Goal: Information Seeking & Learning: Find specific fact

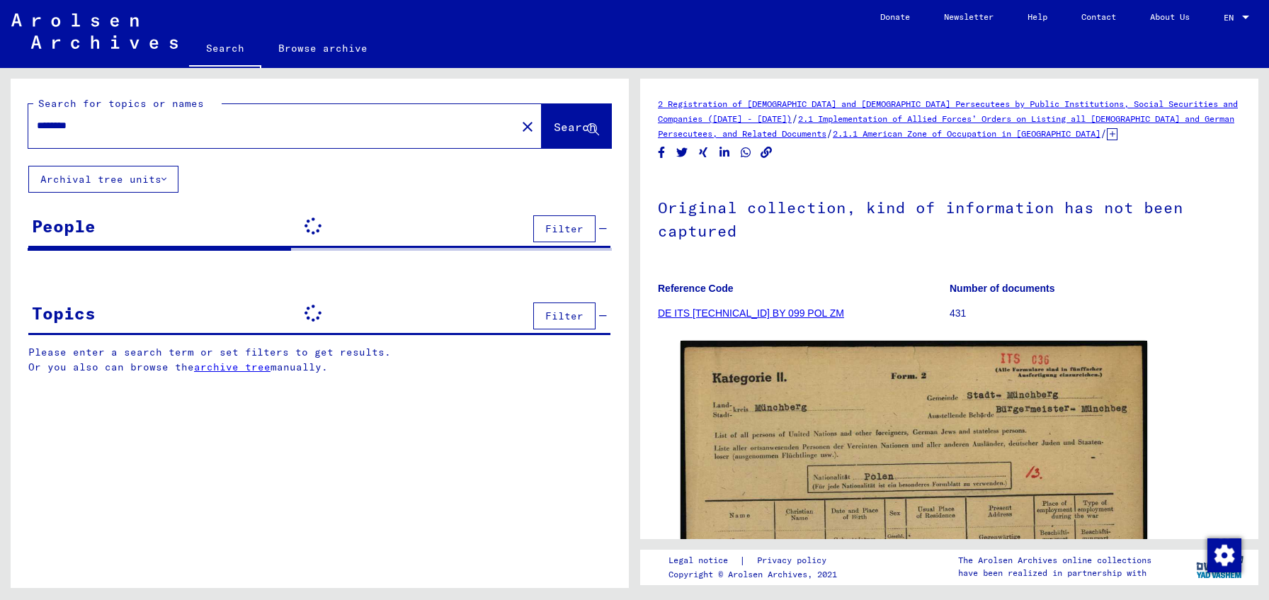
click at [132, 132] on input "********" at bounding box center [272, 125] width 471 height 15
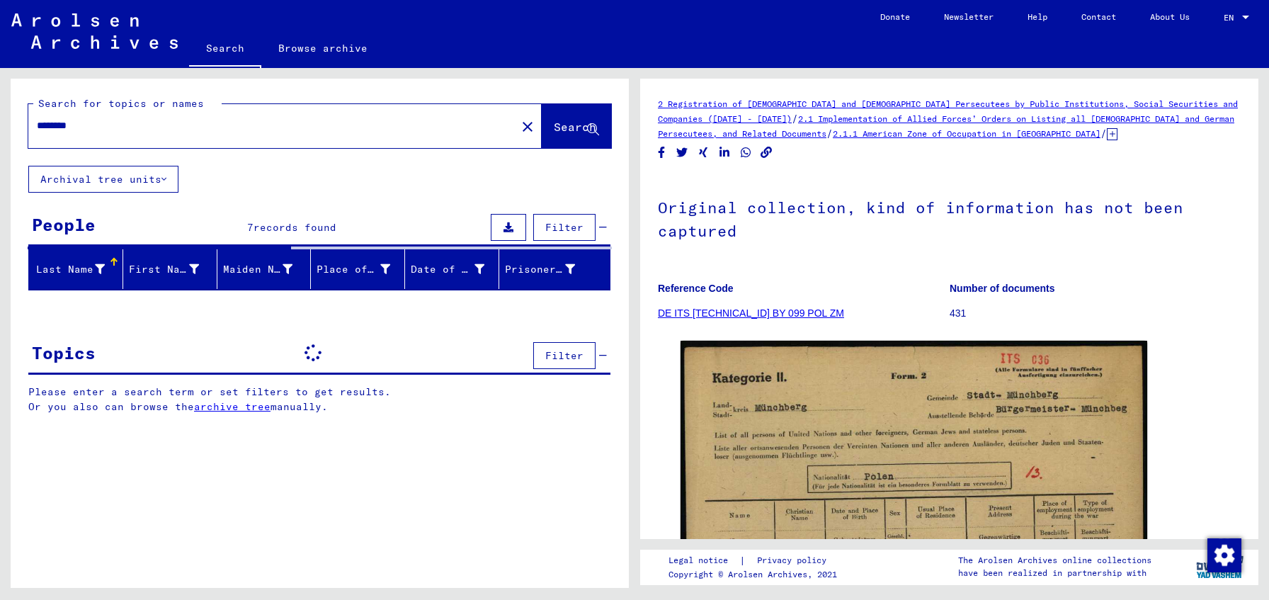
click at [132, 132] on input "********" at bounding box center [272, 125] width 471 height 15
paste input "text"
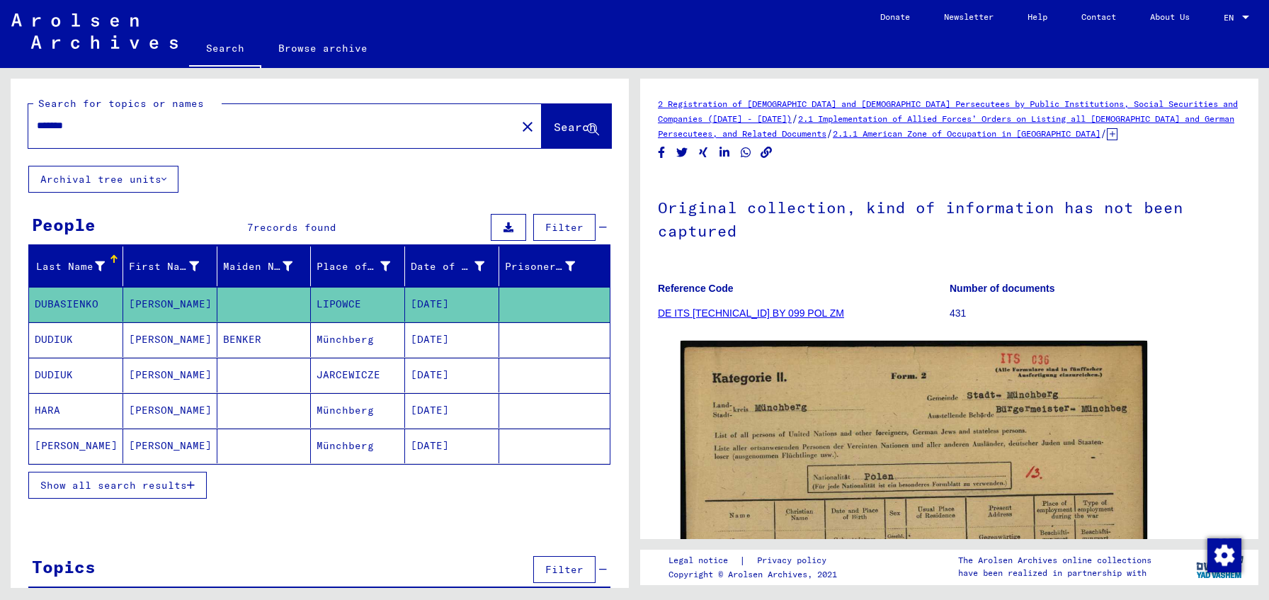
type input "*******"
click at [570, 125] on span "Search" at bounding box center [575, 127] width 42 height 14
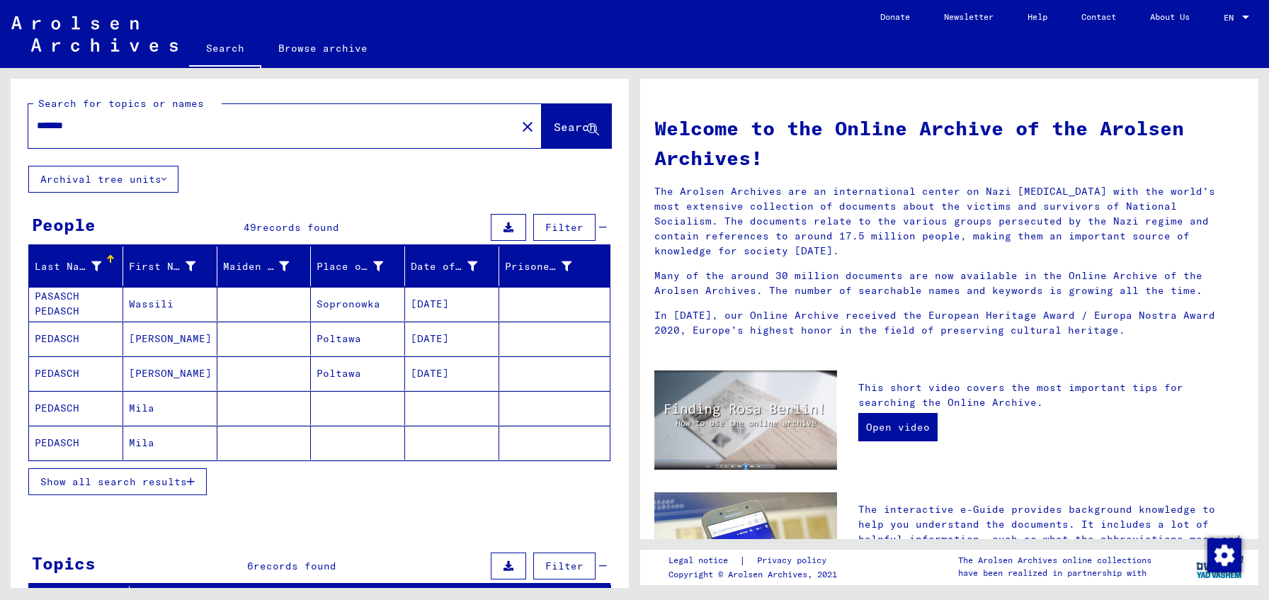
click at [437, 343] on mat-cell "[DATE]" at bounding box center [452, 338] width 94 height 34
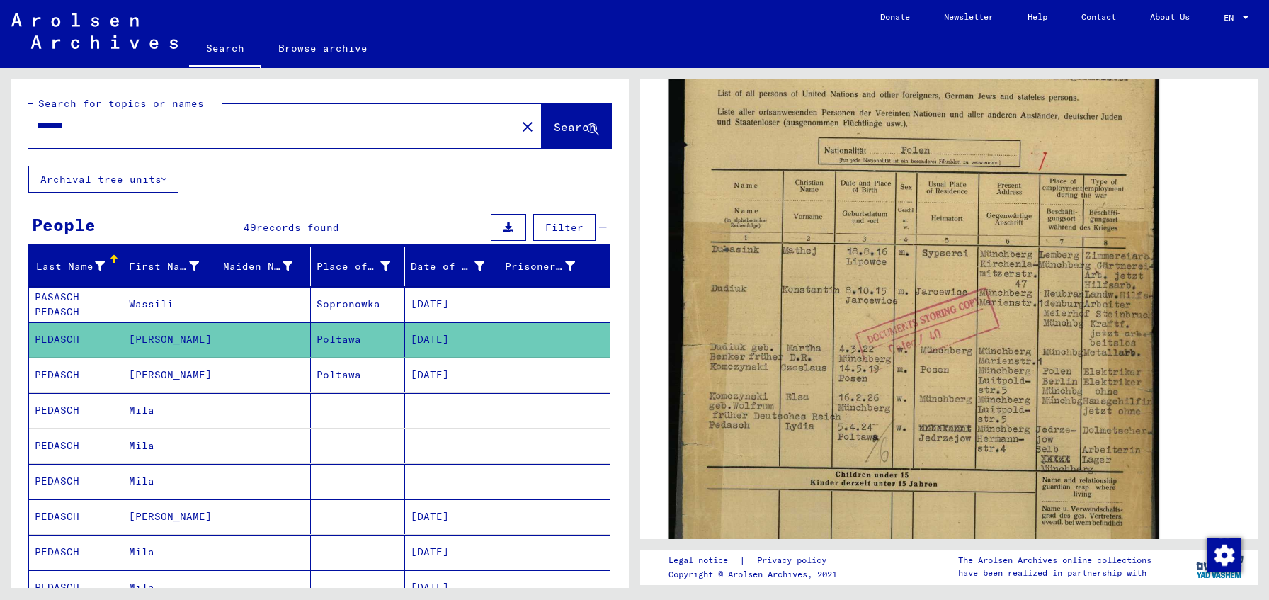
scroll to position [335, 0]
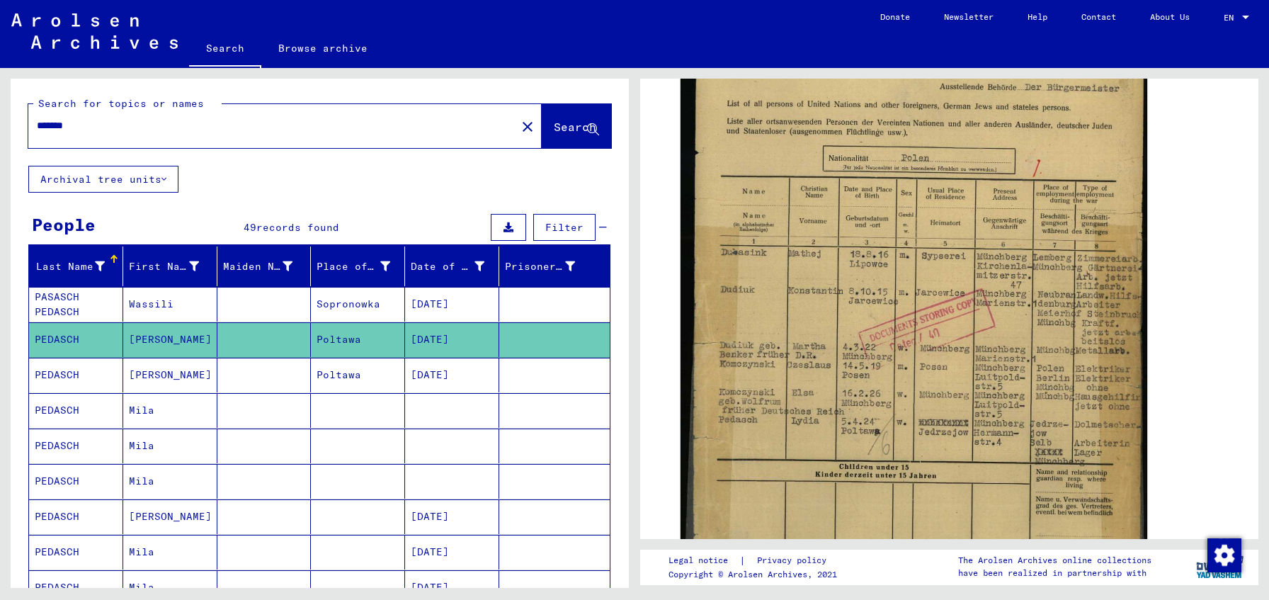
click at [439, 370] on mat-cell "[DATE]" at bounding box center [452, 375] width 94 height 35
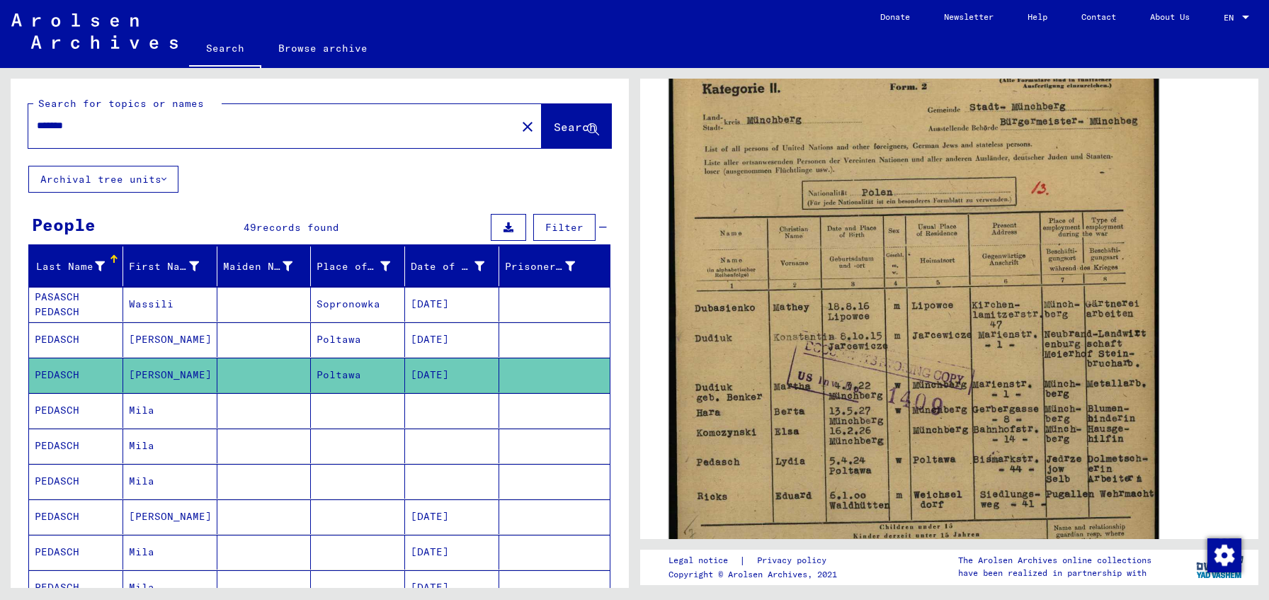
scroll to position [278, 0]
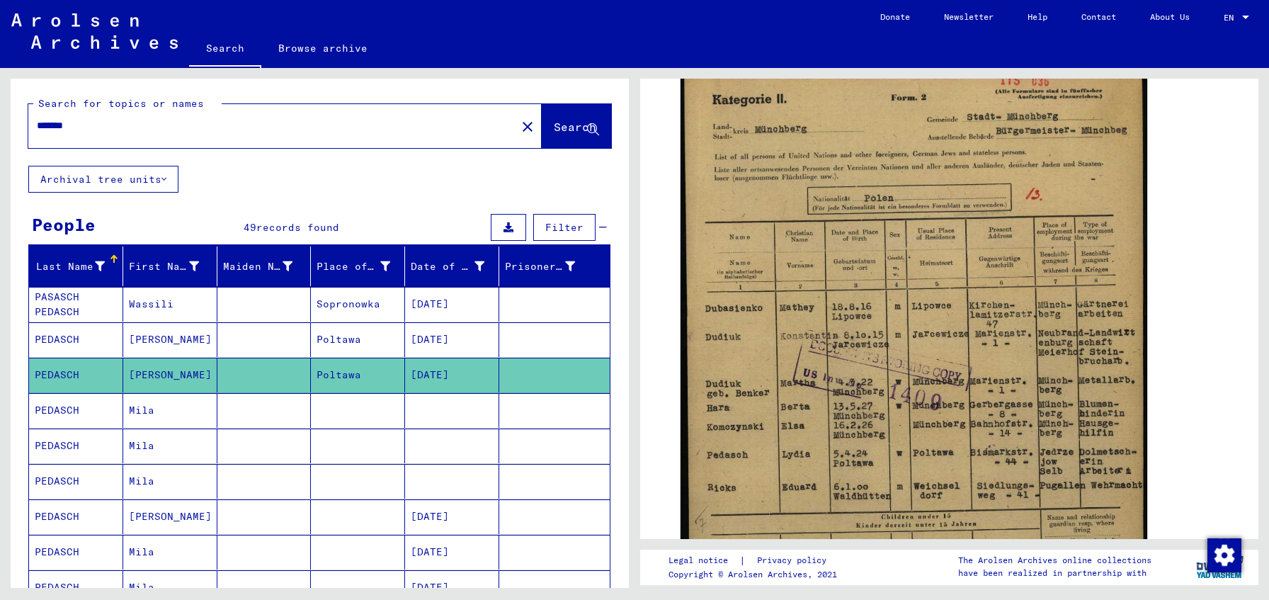
click at [249, 314] on mat-cell at bounding box center [264, 304] width 94 height 35
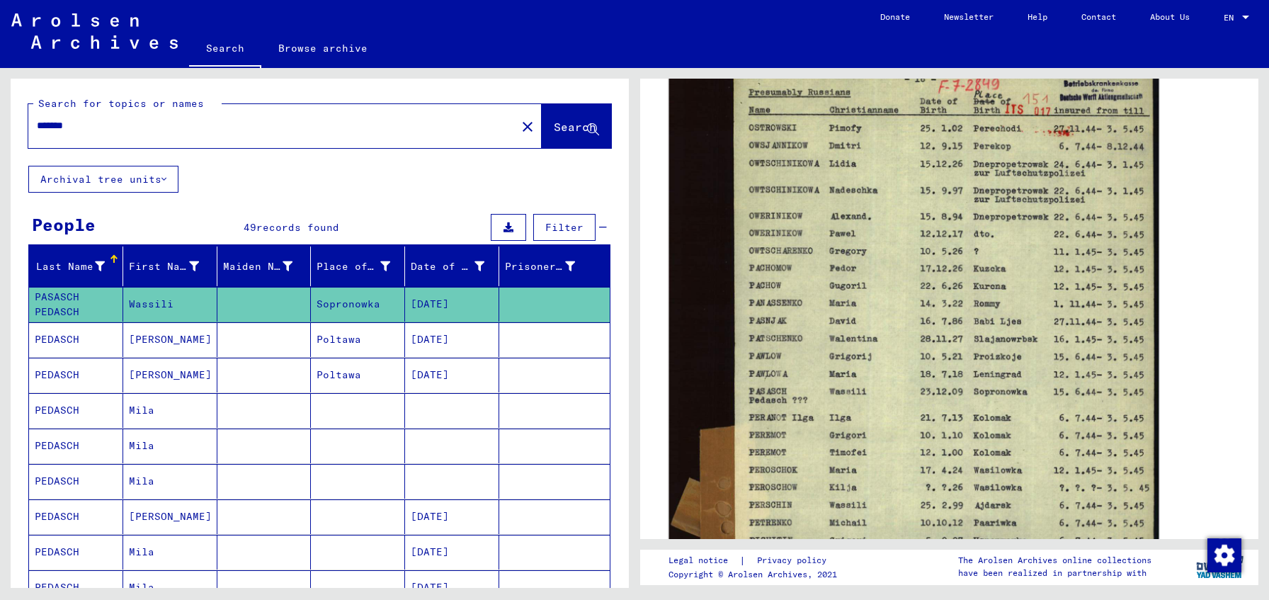
scroll to position [309, 0]
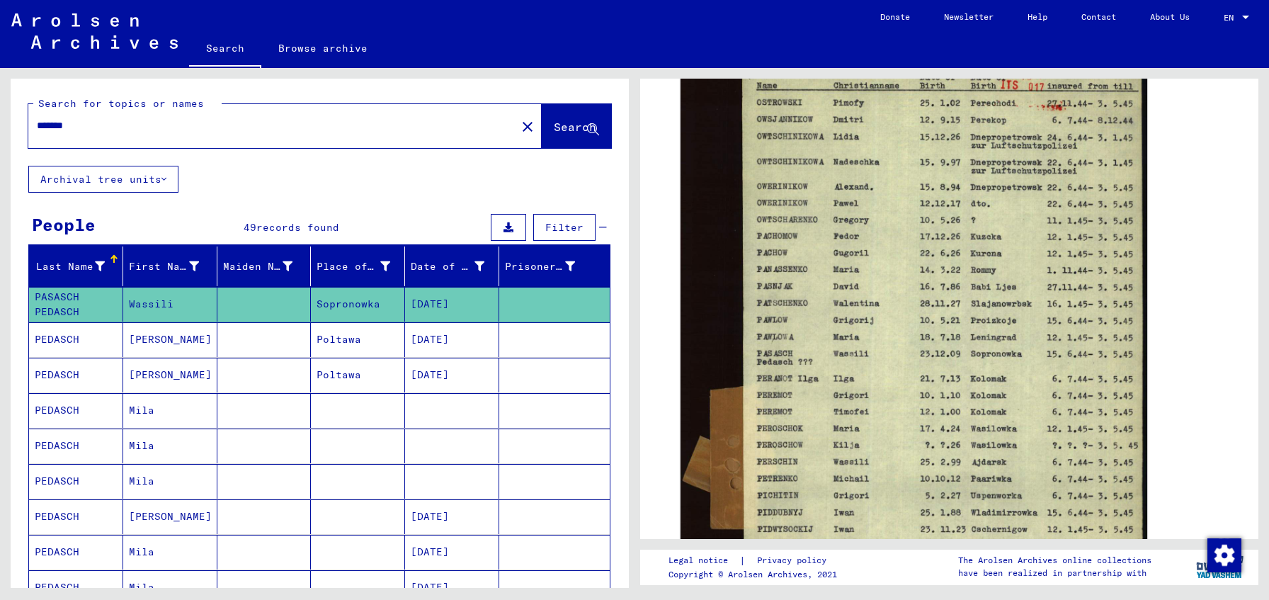
click at [339, 341] on mat-cell "Poltawa" at bounding box center [358, 339] width 94 height 35
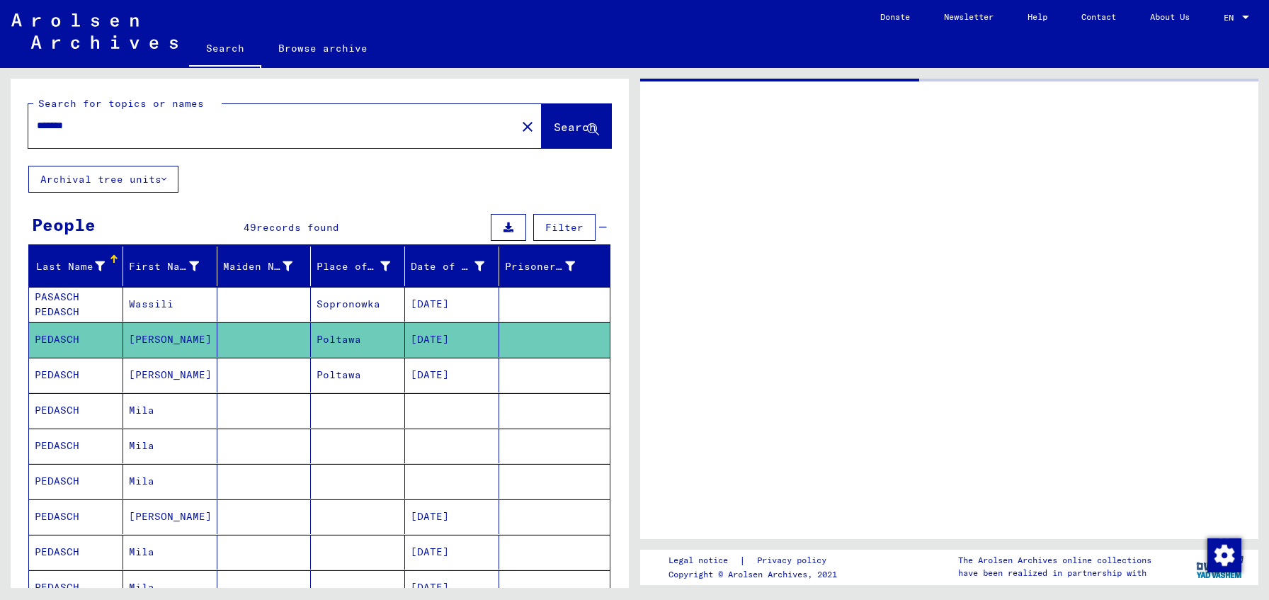
click at [358, 295] on mat-cell "Sopronowka" at bounding box center [358, 304] width 94 height 35
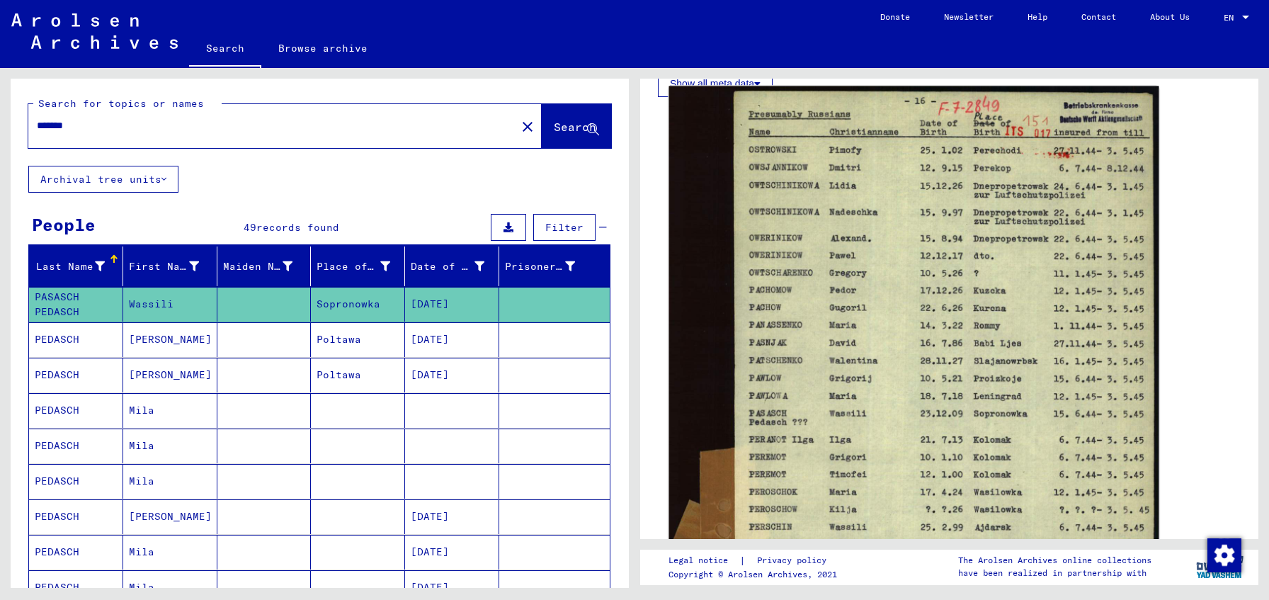
scroll to position [248, 0]
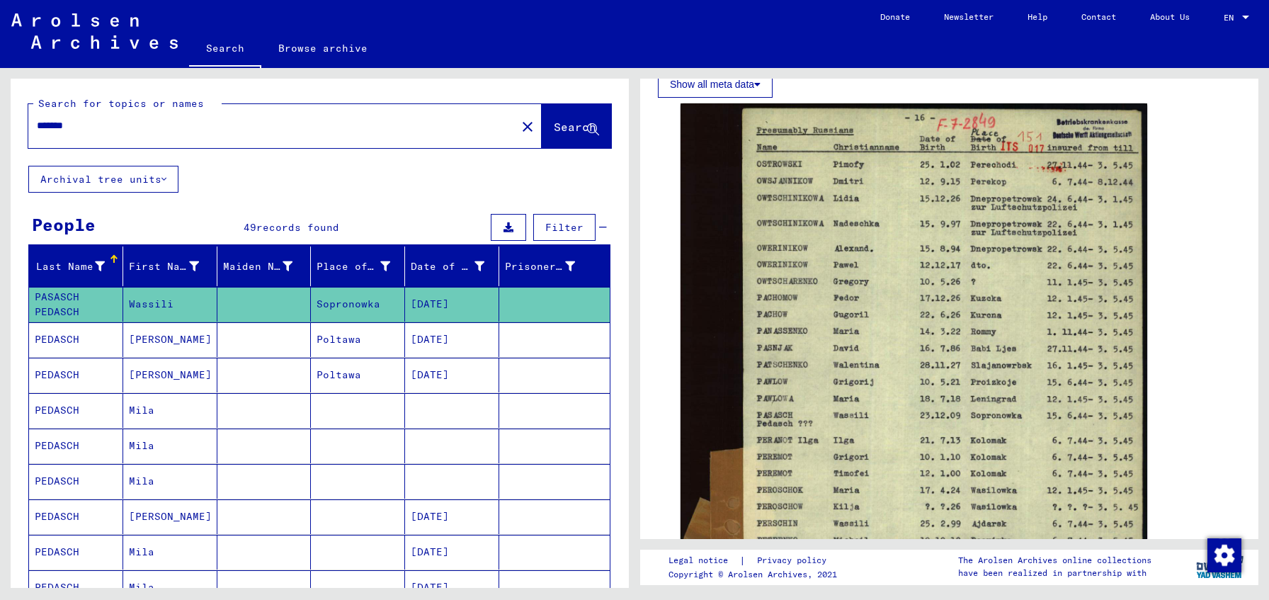
click at [264, 416] on mat-cell at bounding box center [264, 410] width 94 height 35
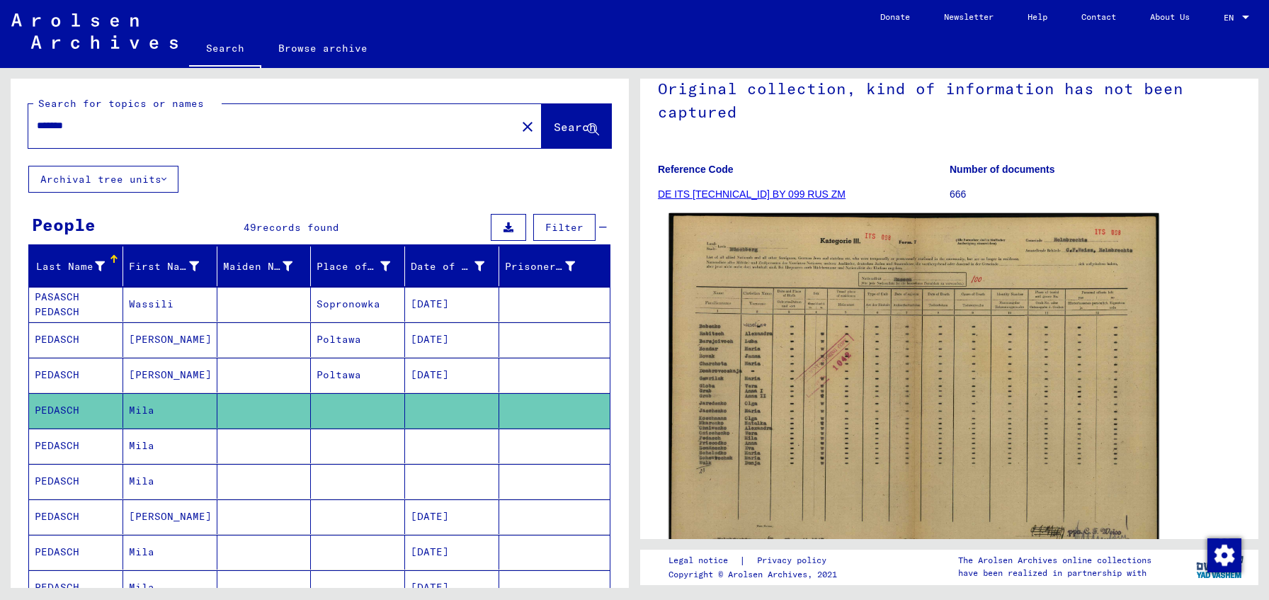
scroll to position [96, 0]
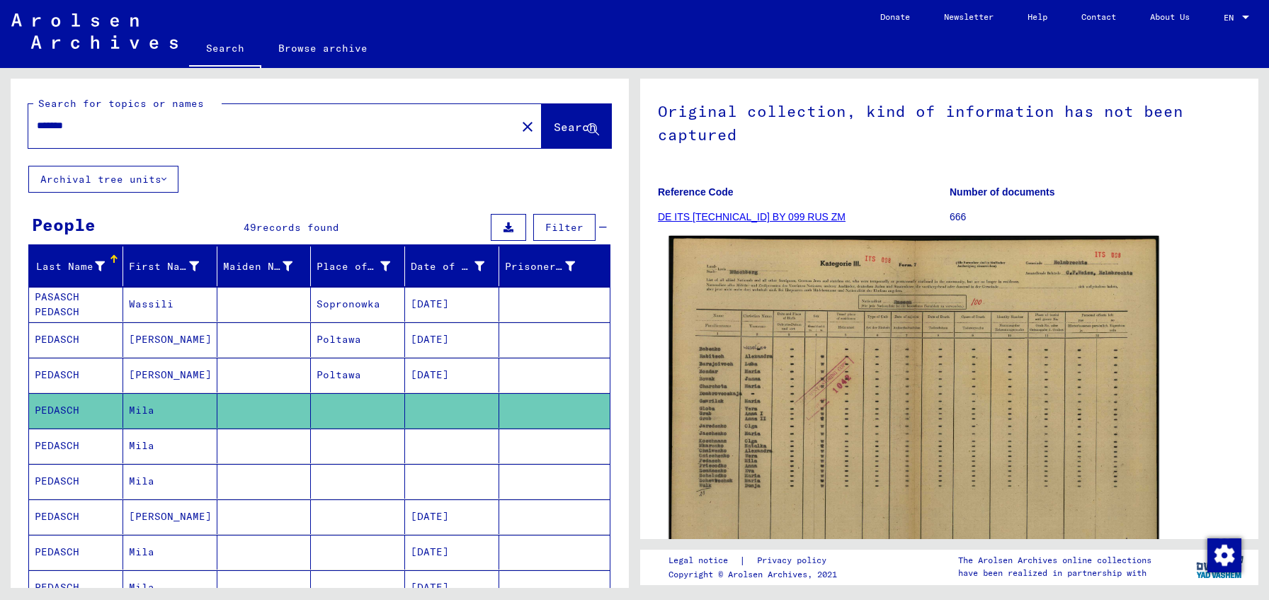
click at [700, 366] on img at bounding box center [914, 411] width 490 height 350
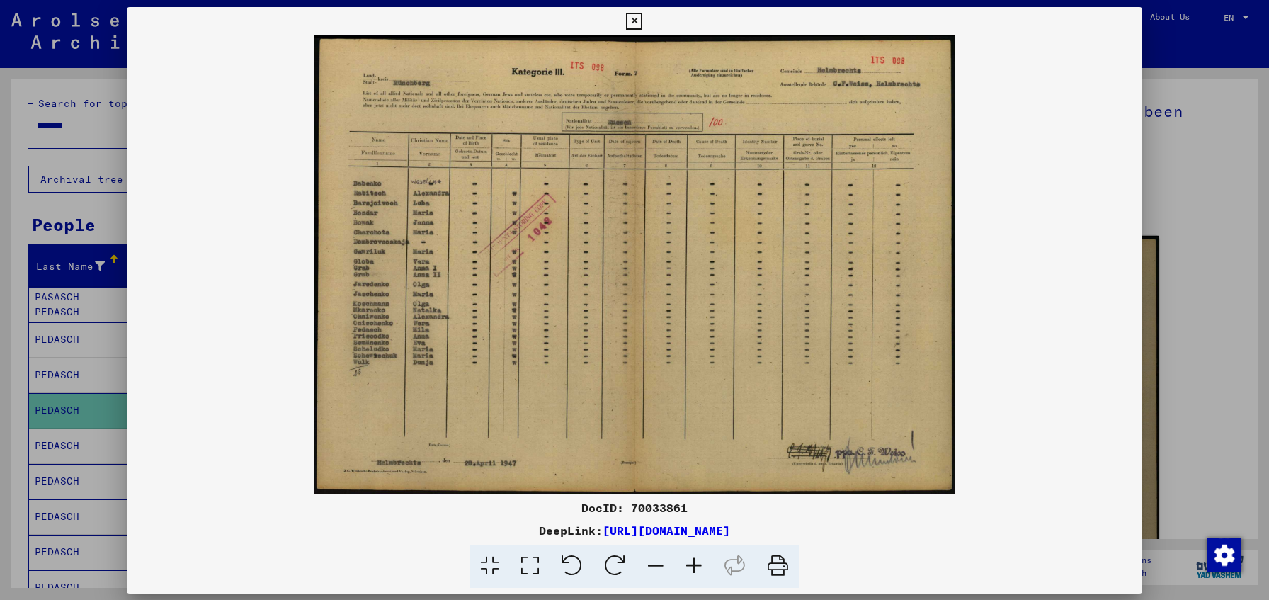
click at [700, 366] on img at bounding box center [634, 264] width 1015 height 458
click at [52, 319] on div at bounding box center [634, 300] width 1269 height 600
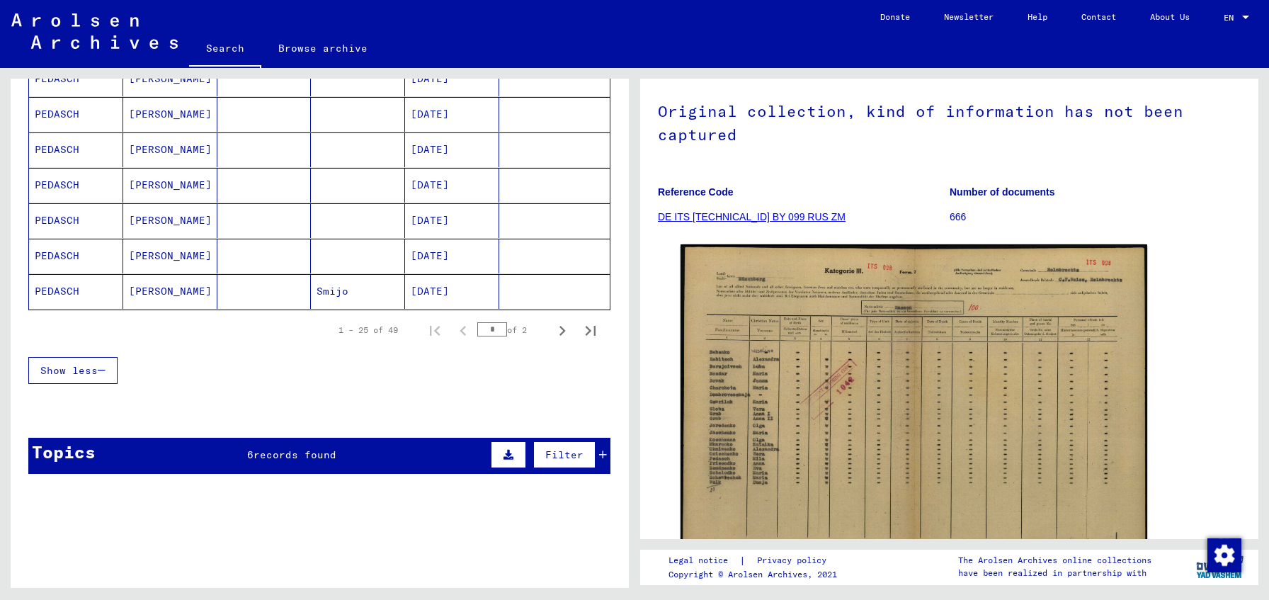
scroll to position [717, 0]
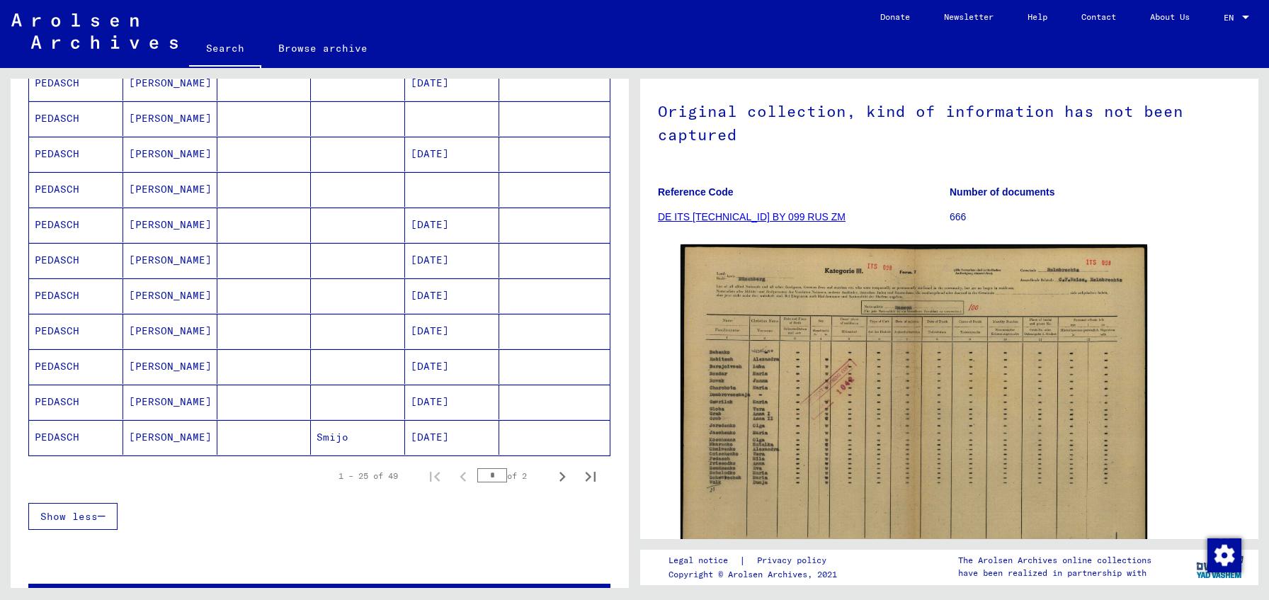
click at [166, 272] on mat-cell "[PERSON_NAME]" at bounding box center [170, 260] width 94 height 35
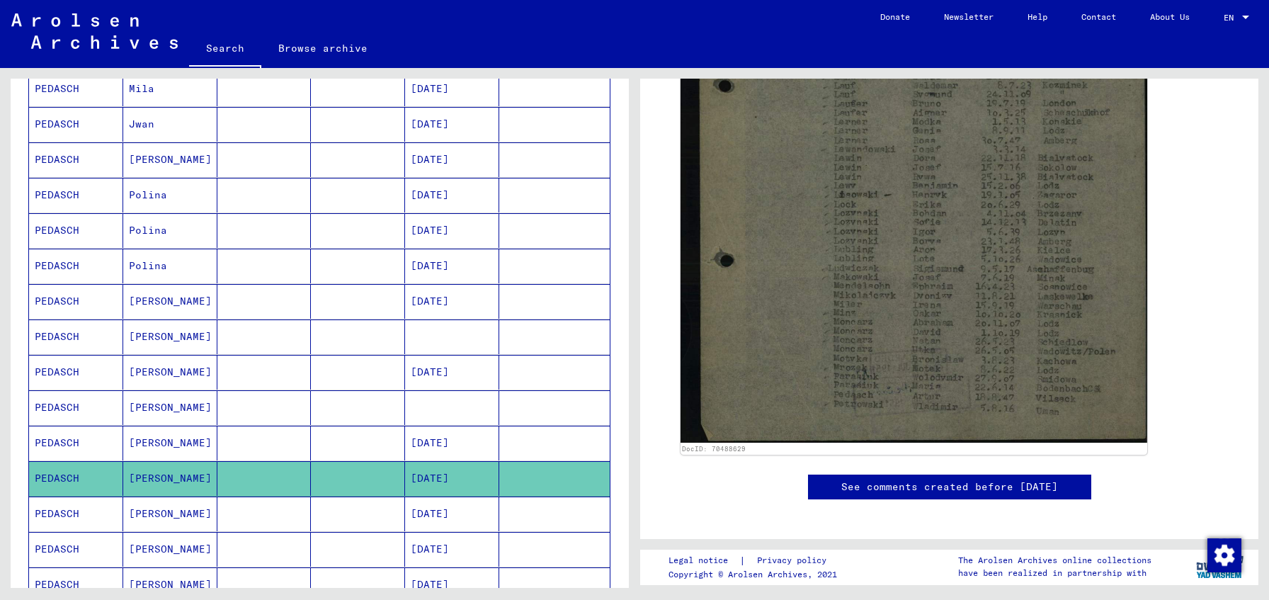
scroll to position [496, 0]
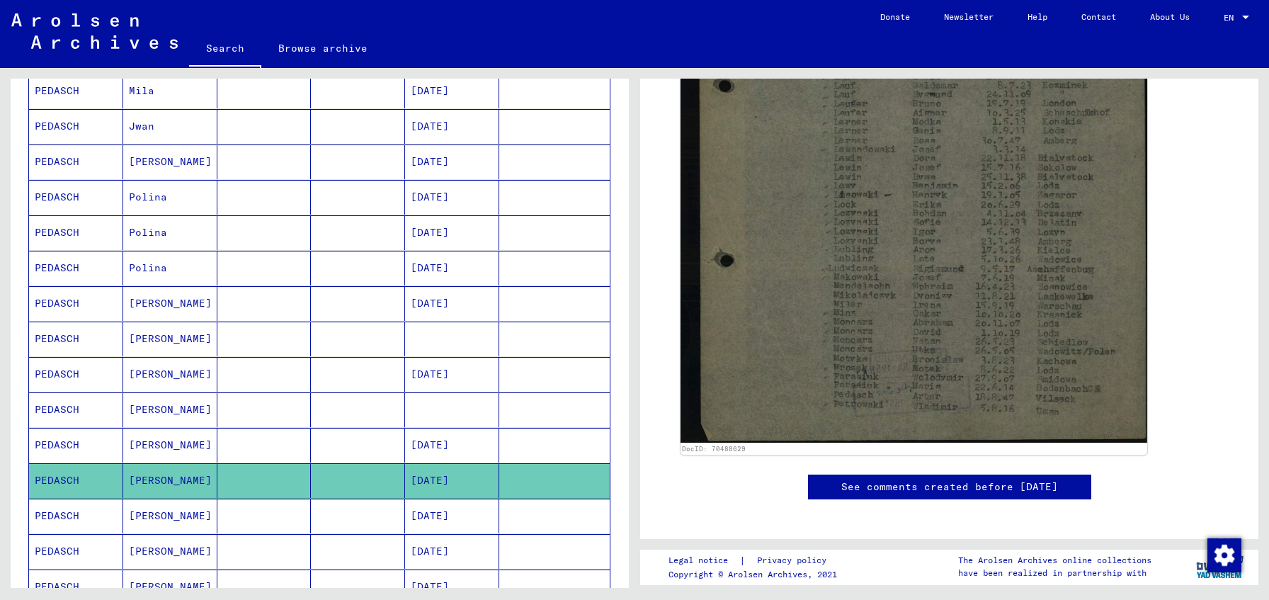
click at [269, 336] on mat-cell at bounding box center [264, 338] width 94 height 35
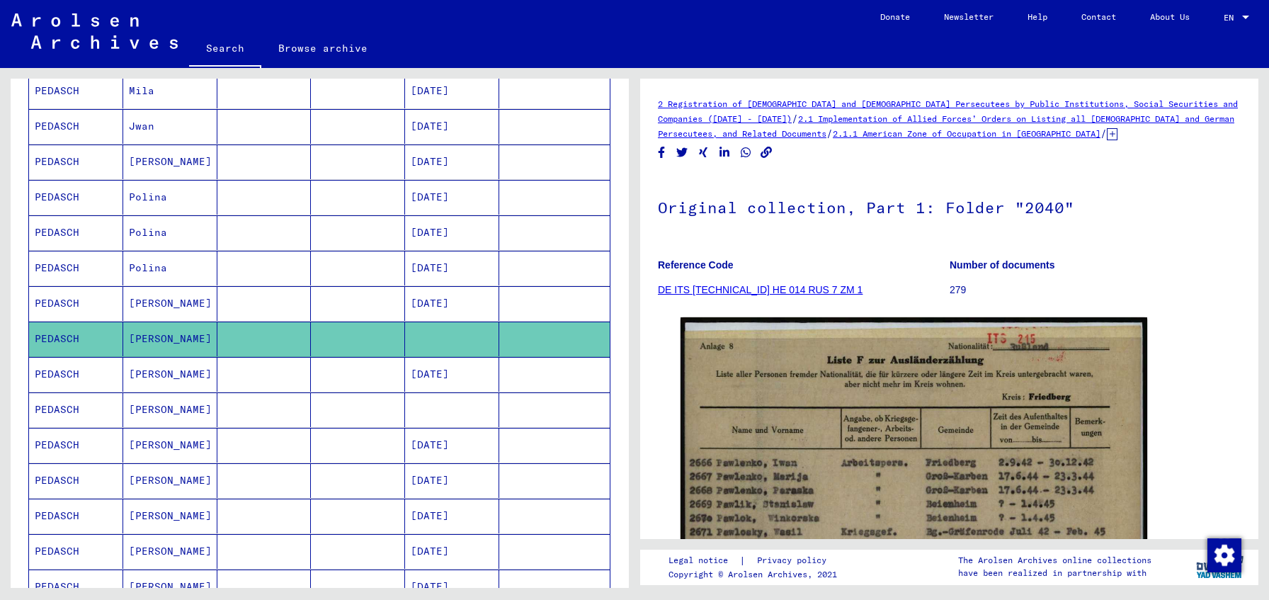
click at [265, 313] on mat-cell at bounding box center [264, 303] width 94 height 35
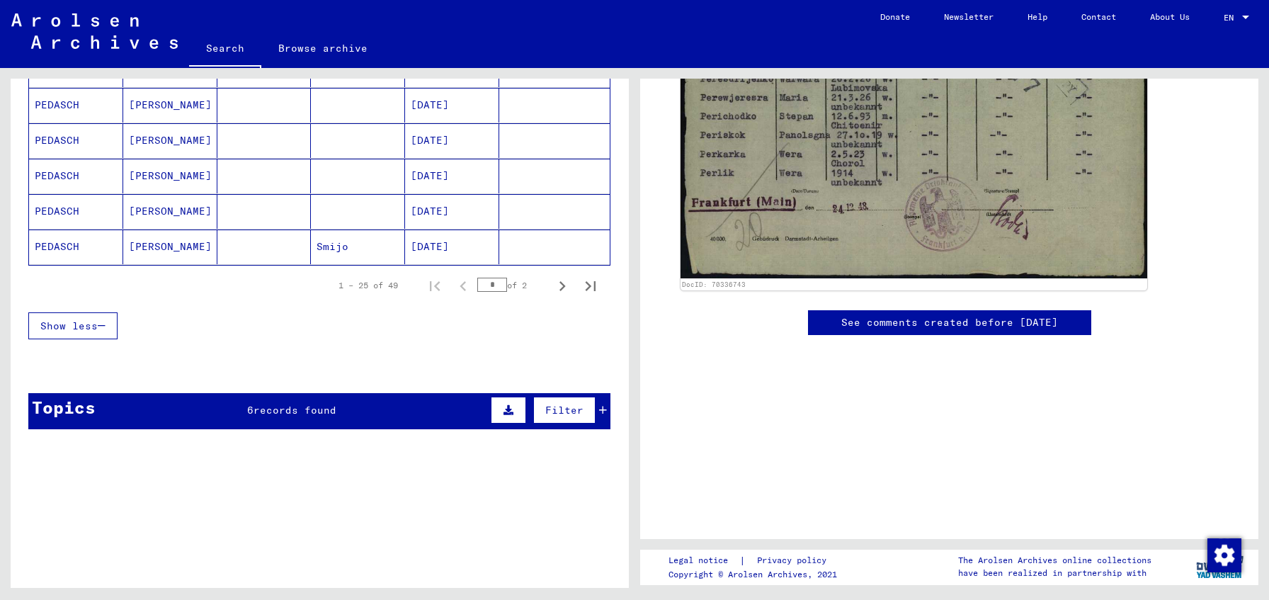
scroll to position [1064, 0]
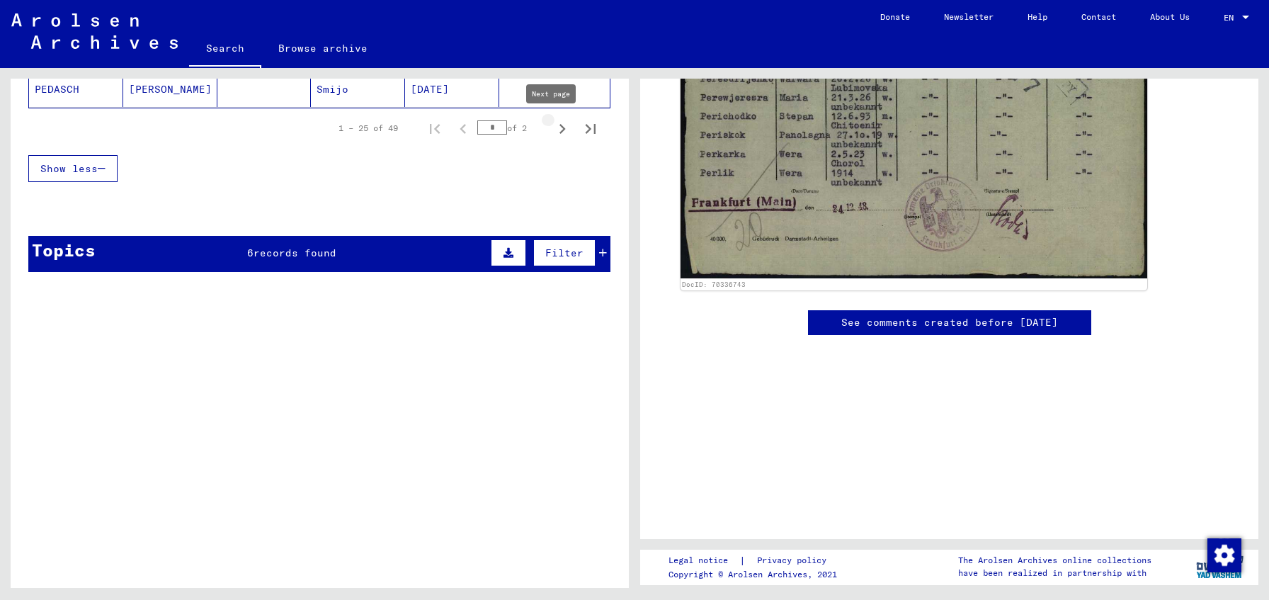
drag, startPoint x: 557, startPoint y: 132, endPoint x: 542, endPoint y: 149, distance: 22.6
click at [557, 132] on icon "Next page" at bounding box center [562, 129] width 20 height 20
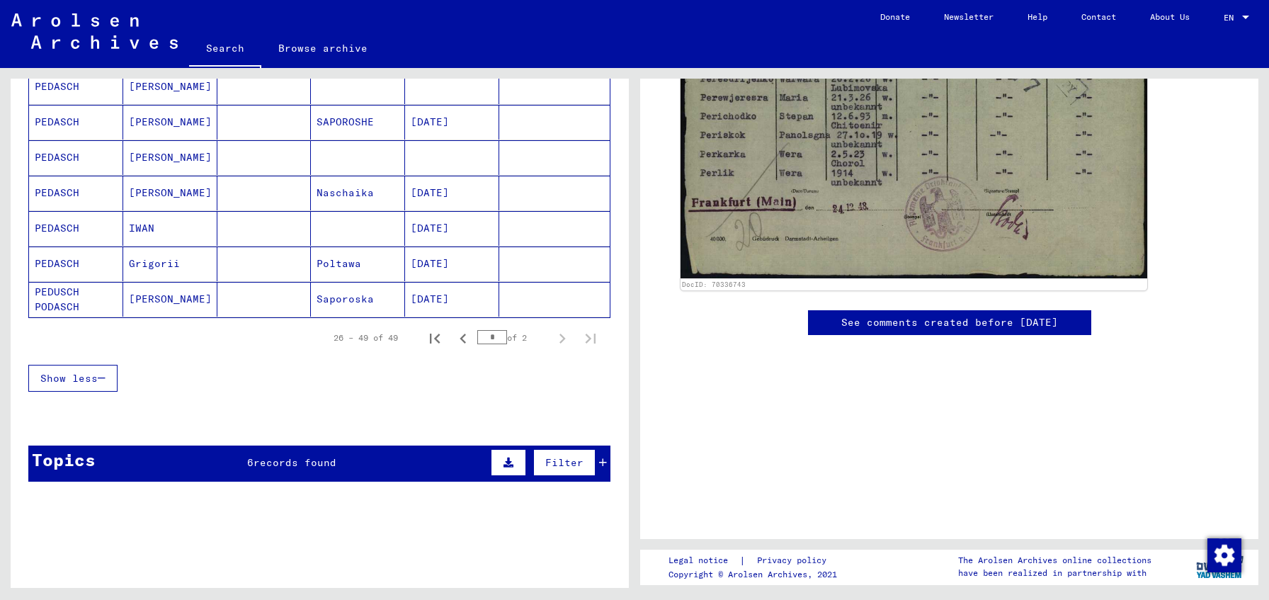
scroll to position [794, 0]
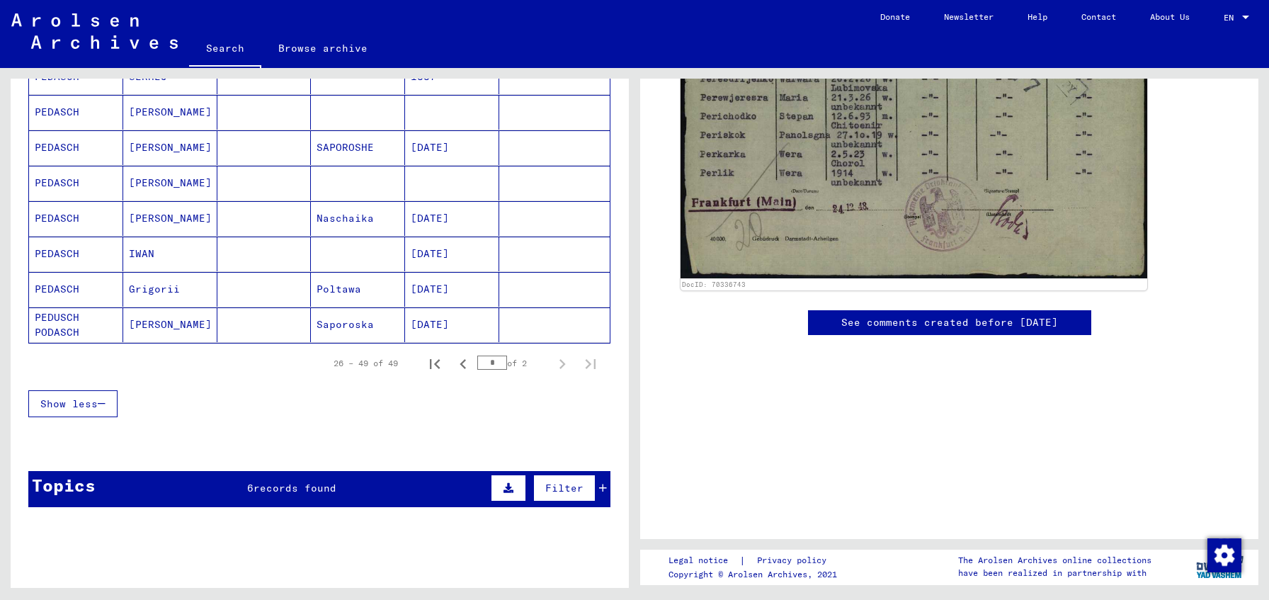
click at [527, 324] on mat-cell at bounding box center [554, 324] width 110 height 35
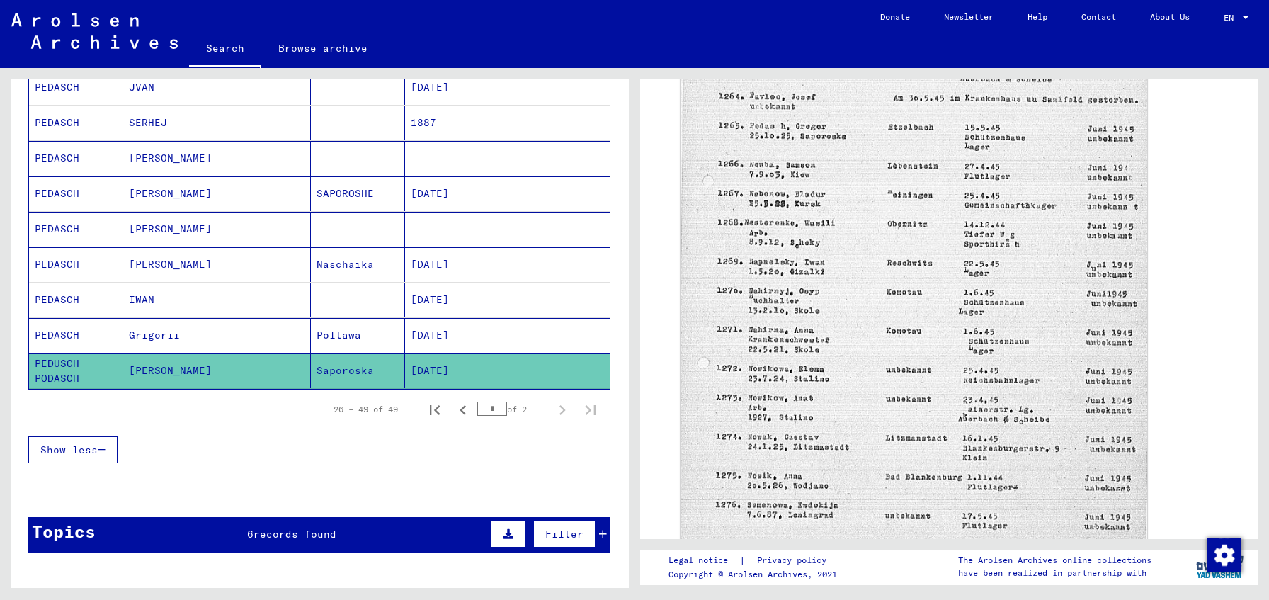
scroll to position [384, 0]
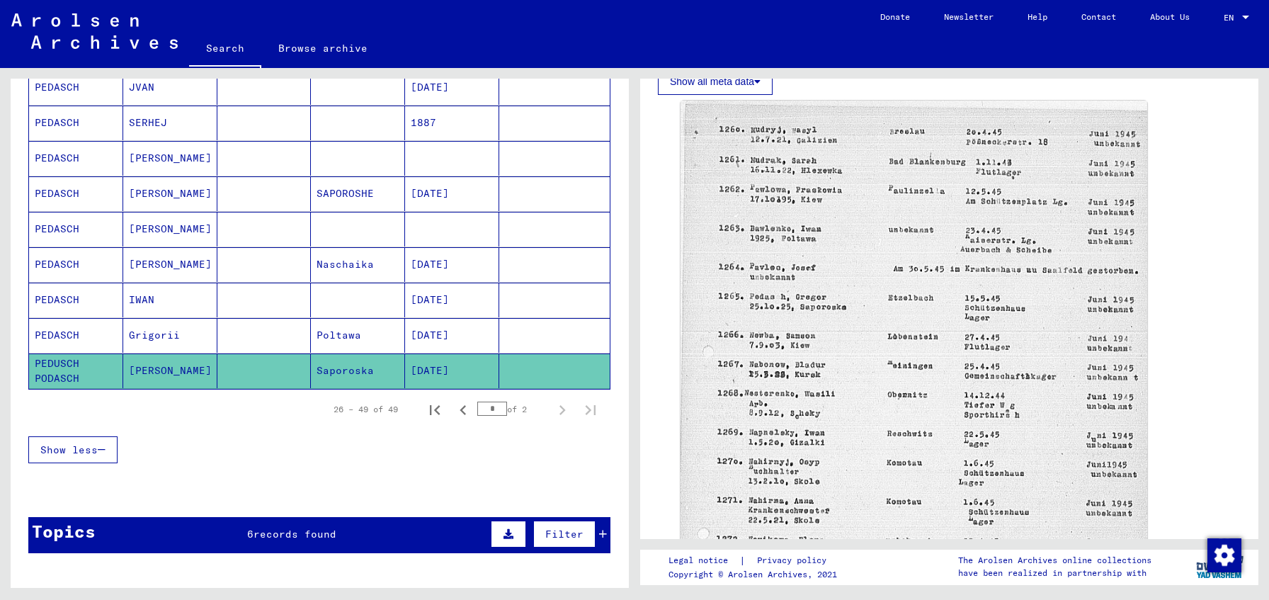
click at [381, 338] on mat-cell "Poltawa" at bounding box center [358, 335] width 94 height 35
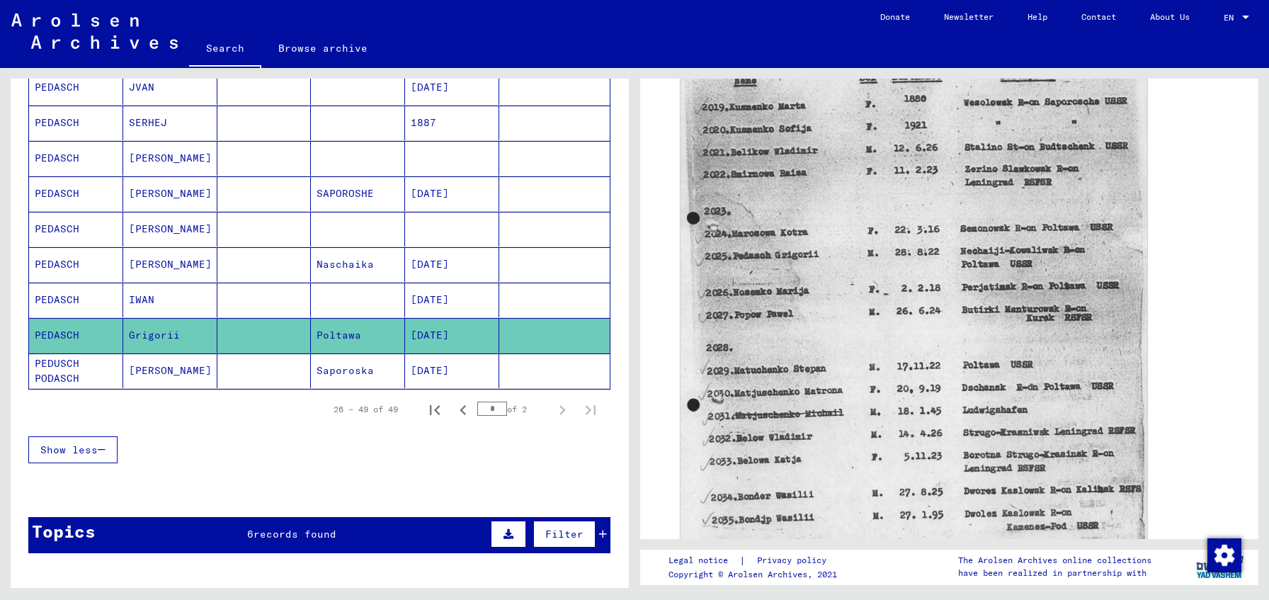
scroll to position [270, 0]
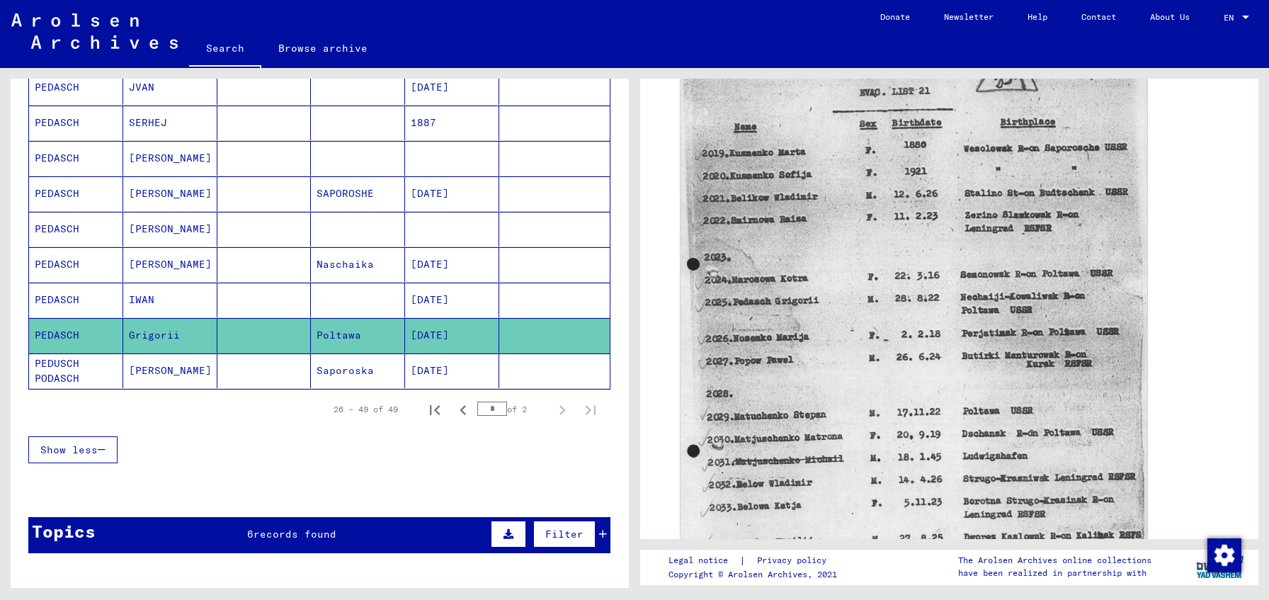
click at [249, 201] on mat-cell at bounding box center [264, 193] width 94 height 35
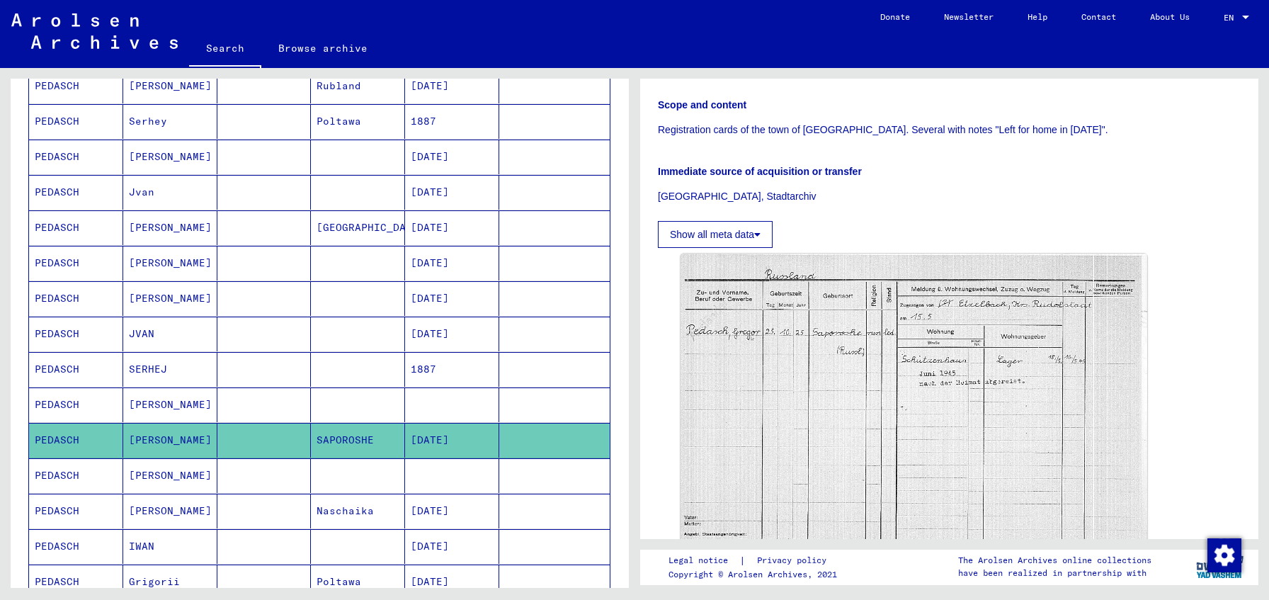
scroll to position [465, 0]
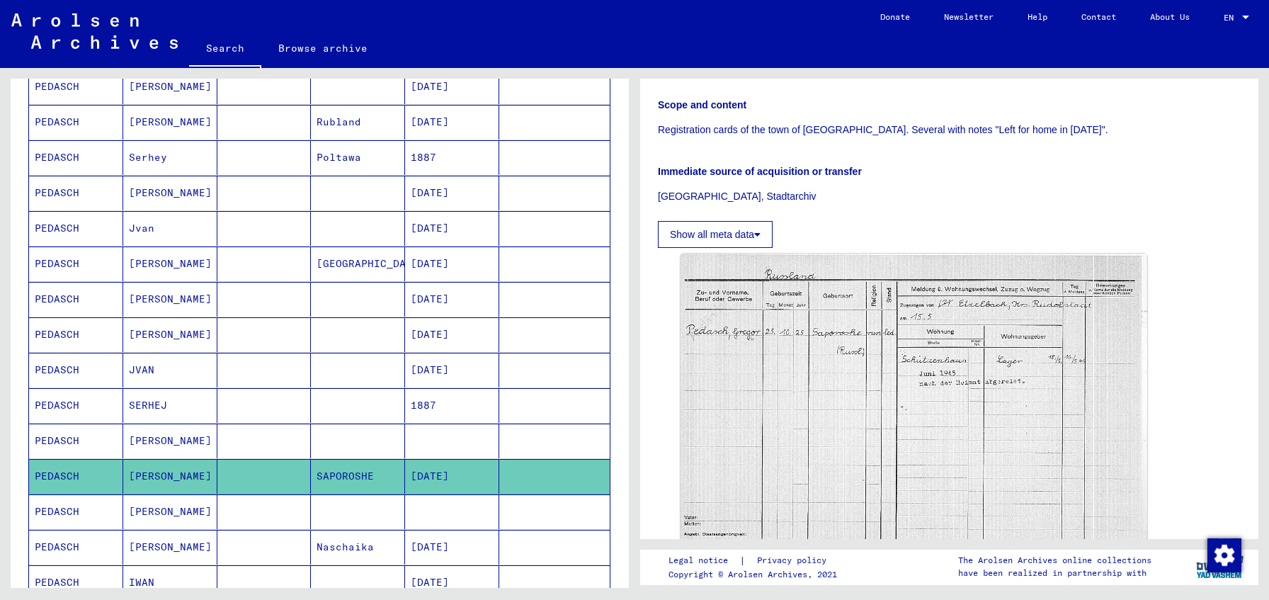
click at [287, 154] on mat-cell at bounding box center [264, 157] width 94 height 35
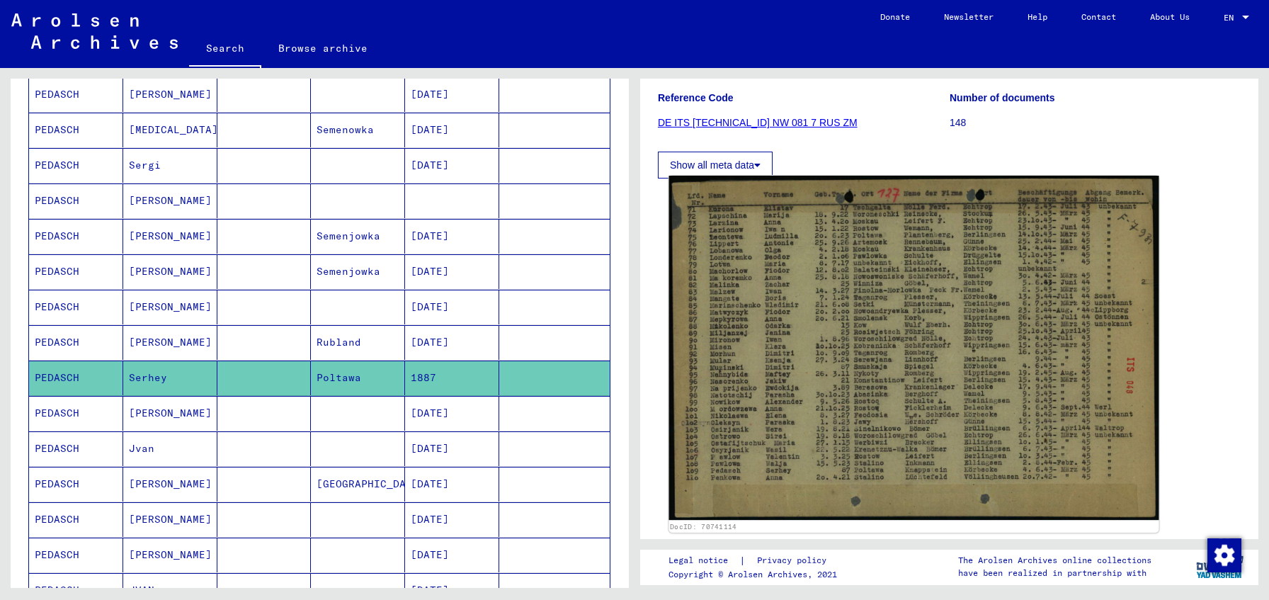
scroll to position [266, 0]
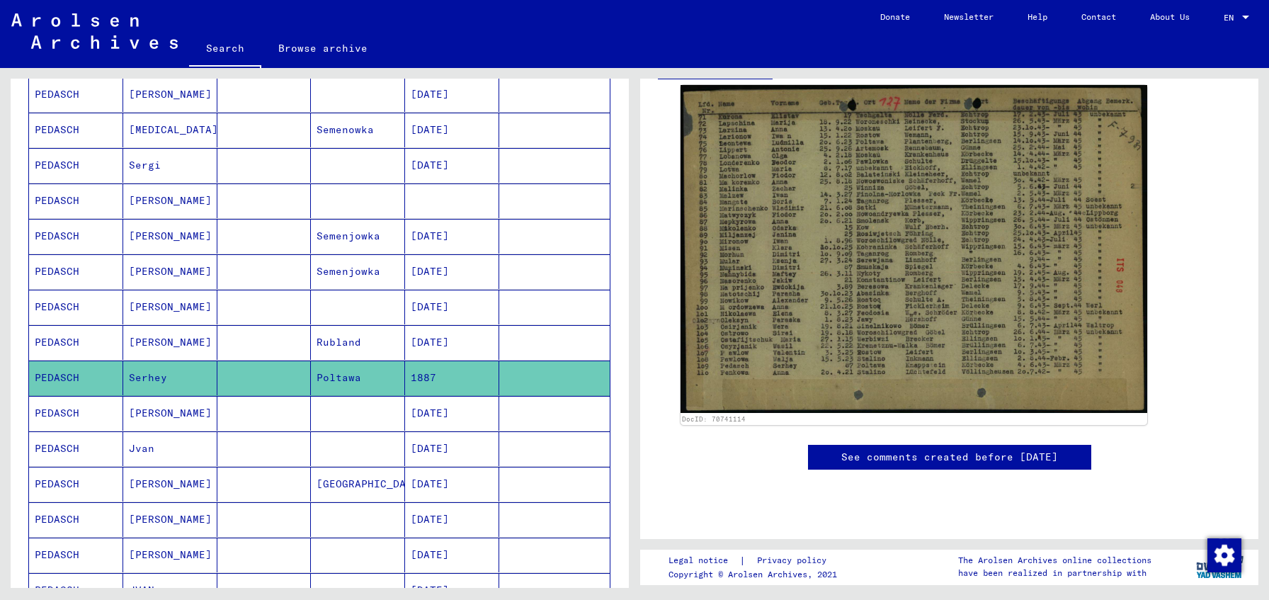
click at [469, 165] on mat-cell "[DATE]" at bounding box center [452, 165] width 94 height 35
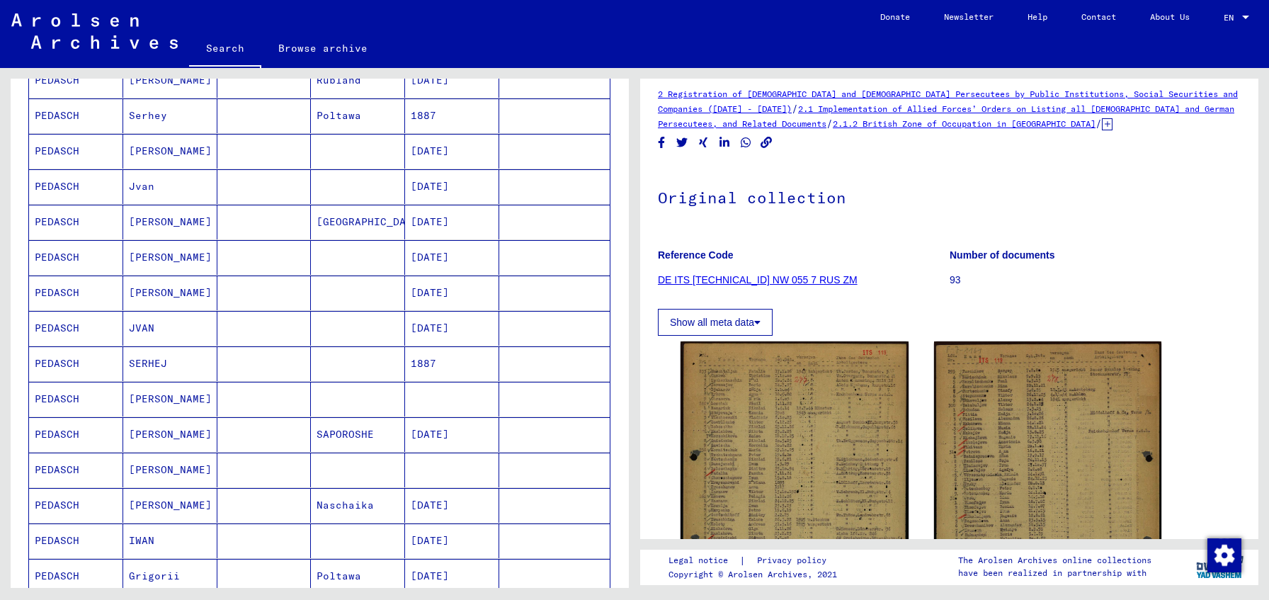
scroll to position [629, 0]
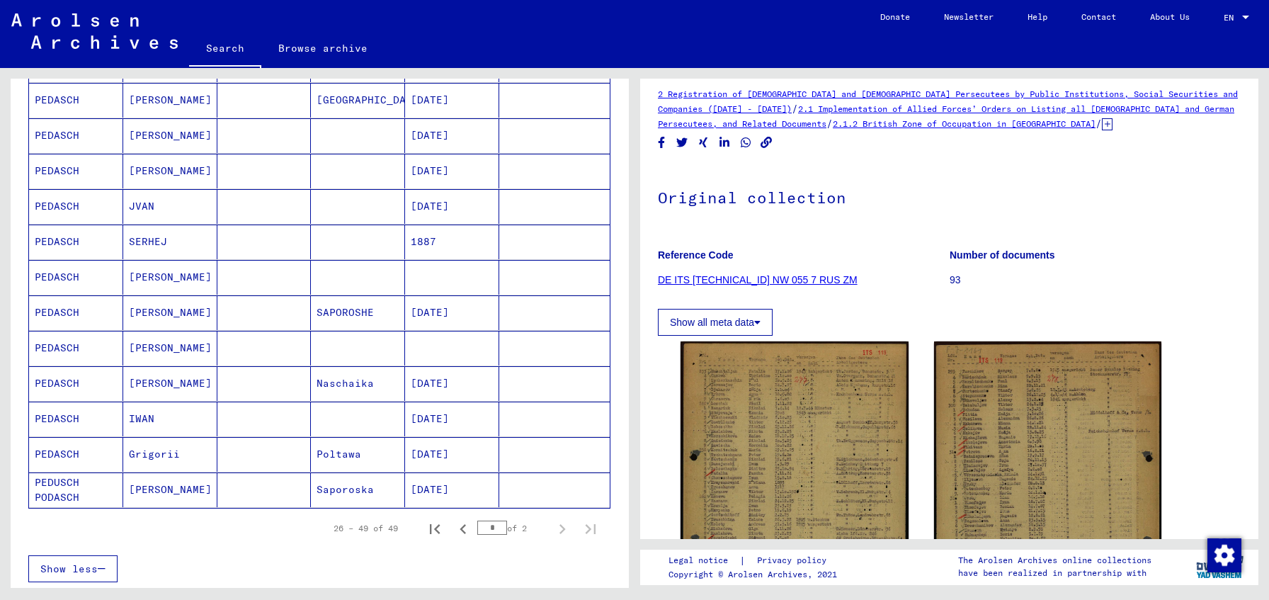
click at [365, 472] on mat-cell "Saporoska" at bounding box center [358, 489] width 94 height 35
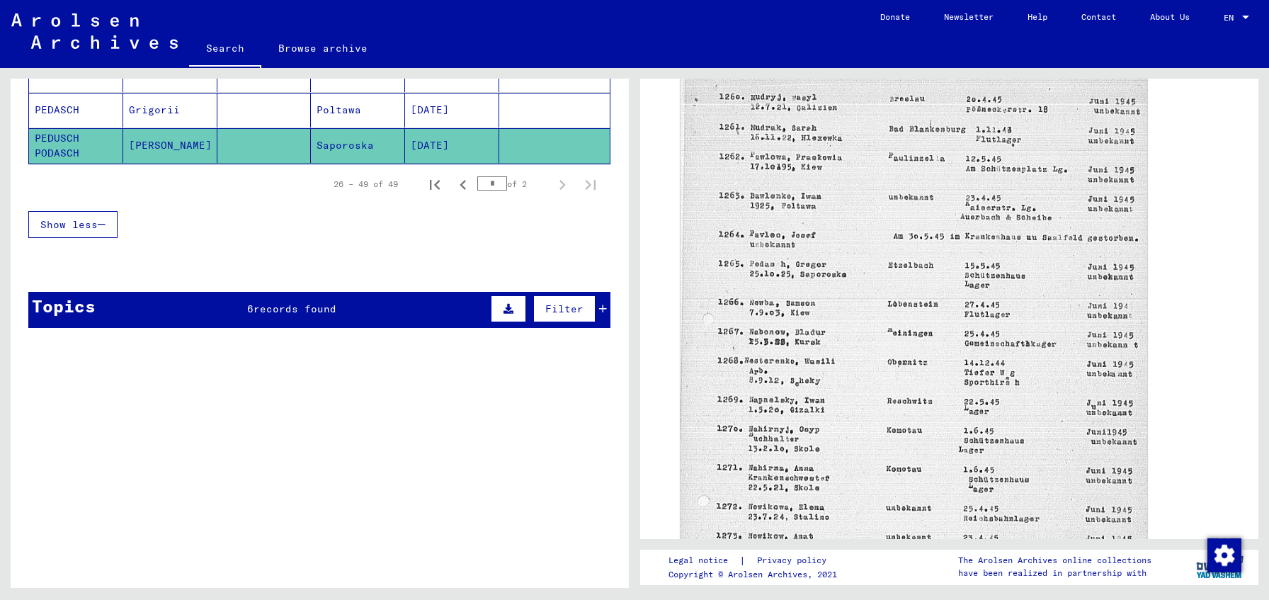
scroll to position [930, 0]
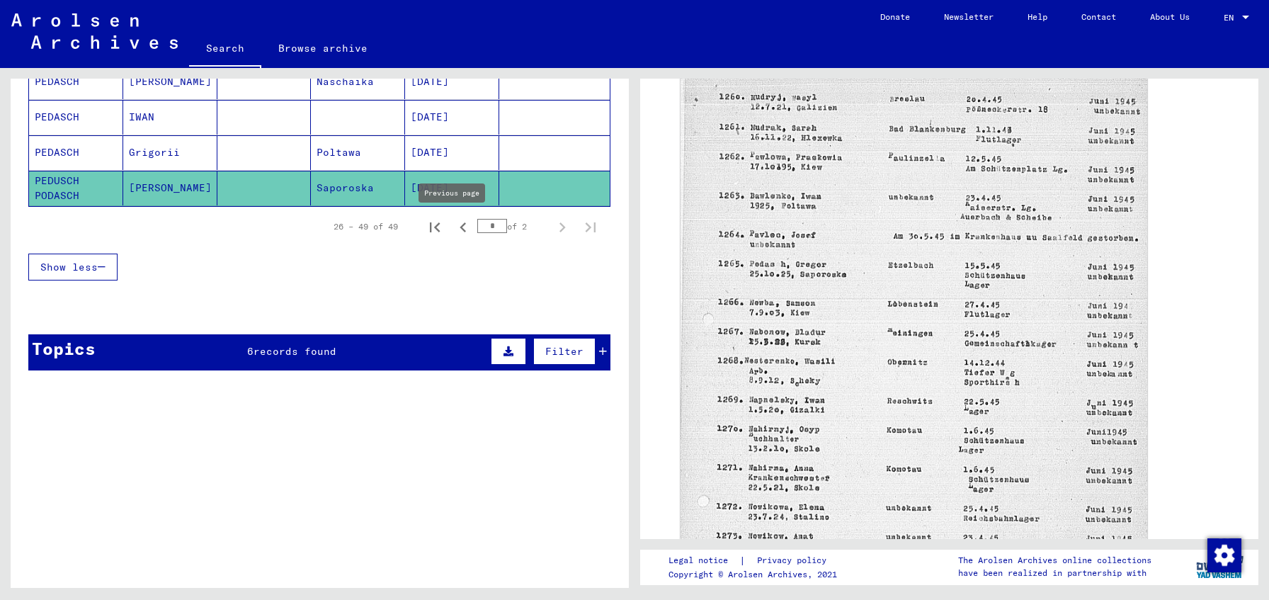
click at [458, 226] on icon "Previous page" at bounding box center [463, 227] width 20 height 20
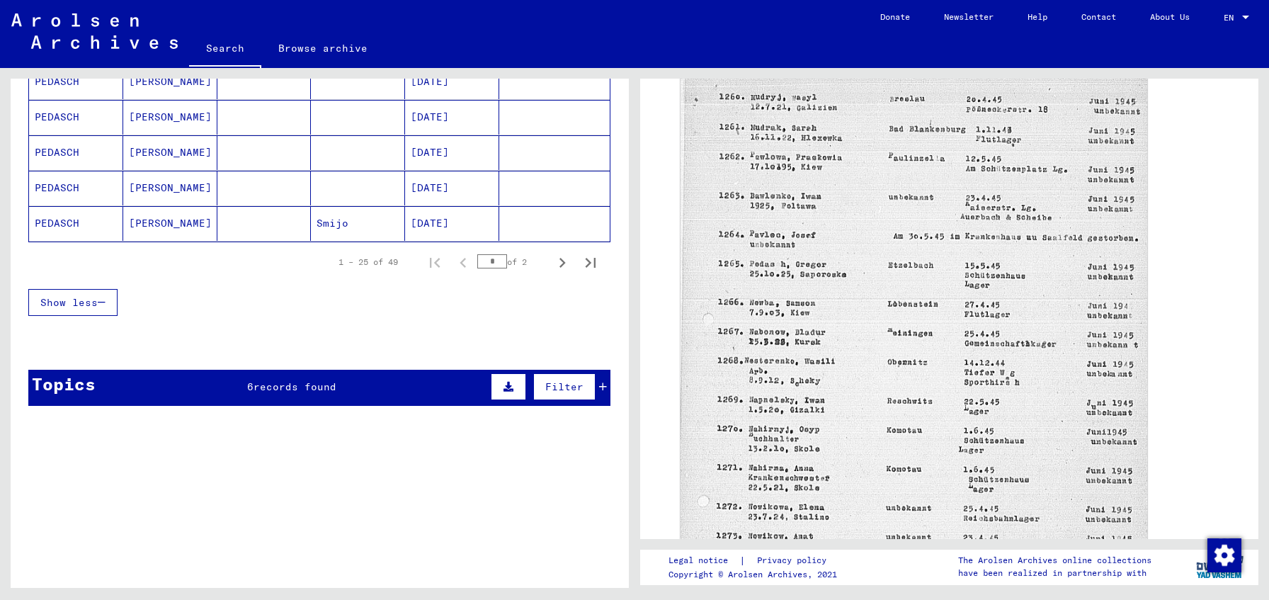
scroll to position [741, 0]
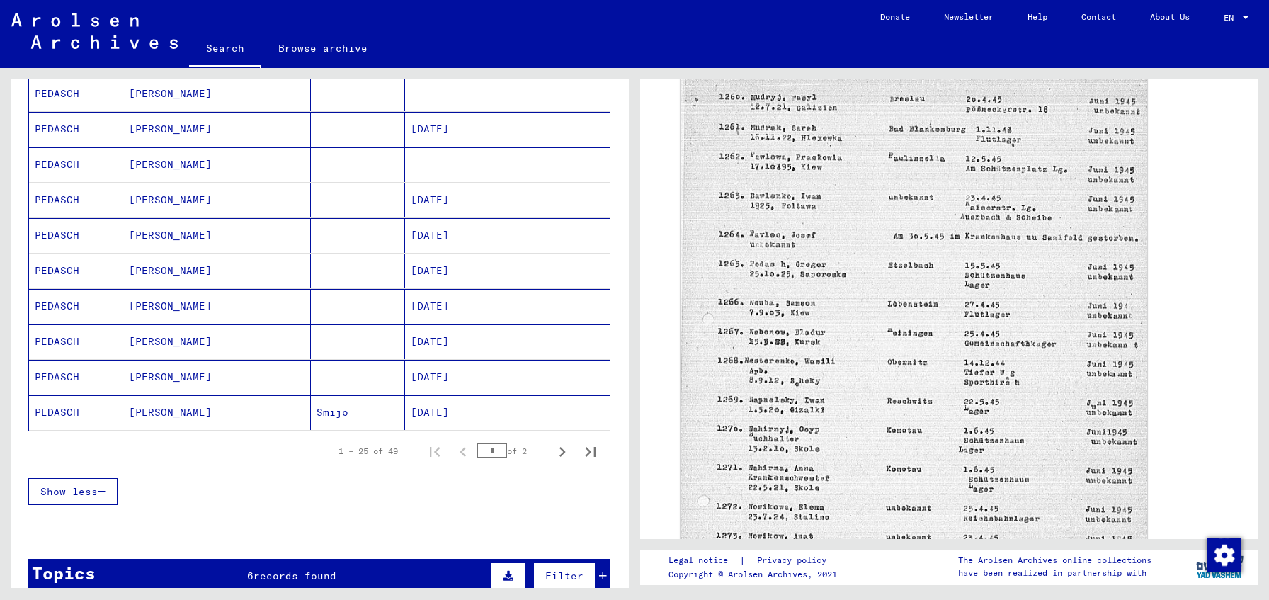
click at [284, 409] on mat-cell at bounding box center [264, 412] width 94 height 35
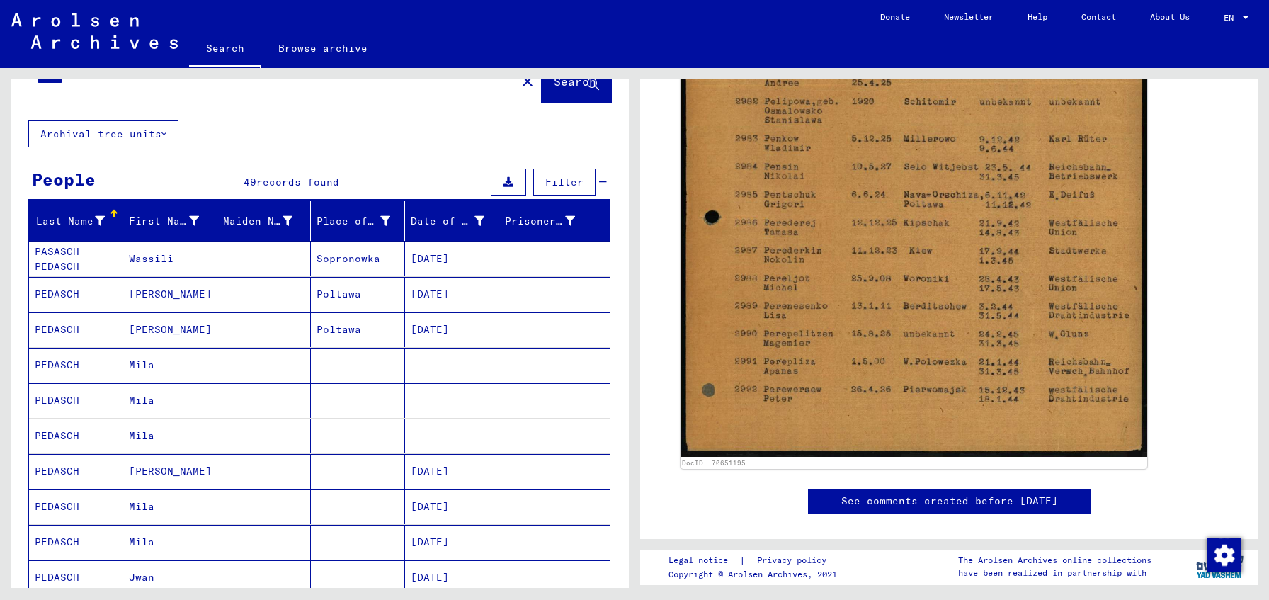
scroll to position [12, 0]
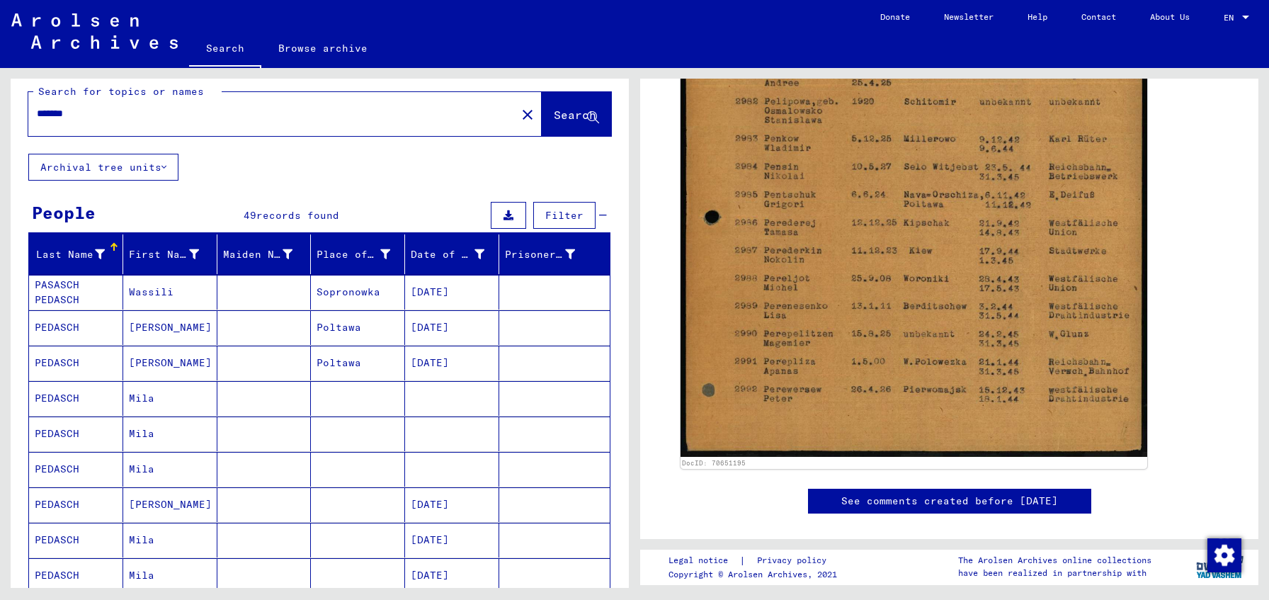
click at [268, 331] on mat-cell at bounding box center [264, 327] width 94 height 35
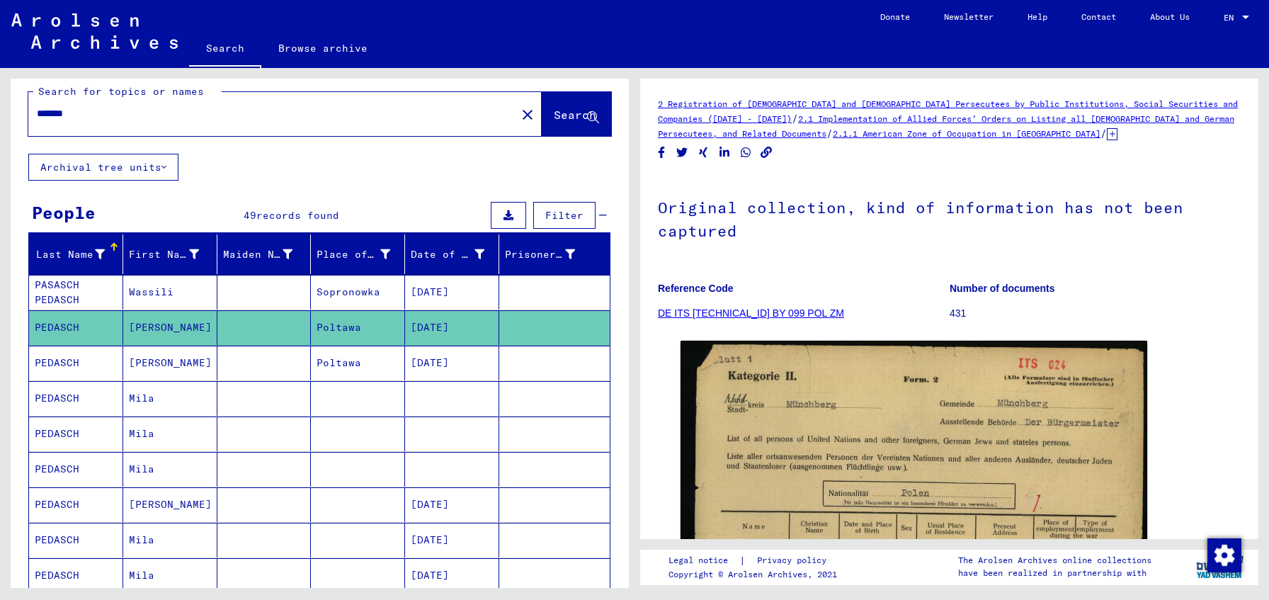
click at [397, 388] on mat-cell at bounding box center [358, 398] width 94 height 35
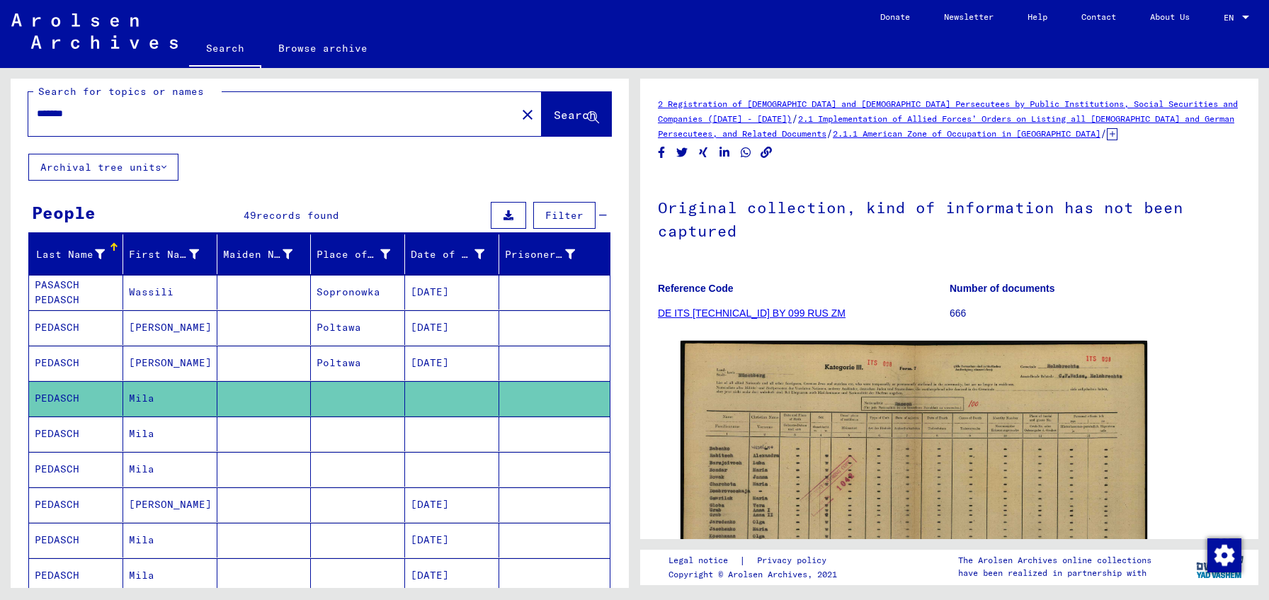
click at [394, 319] on mat-cell "Poltawa" at bounding box center [358, 327] width 94 height 35
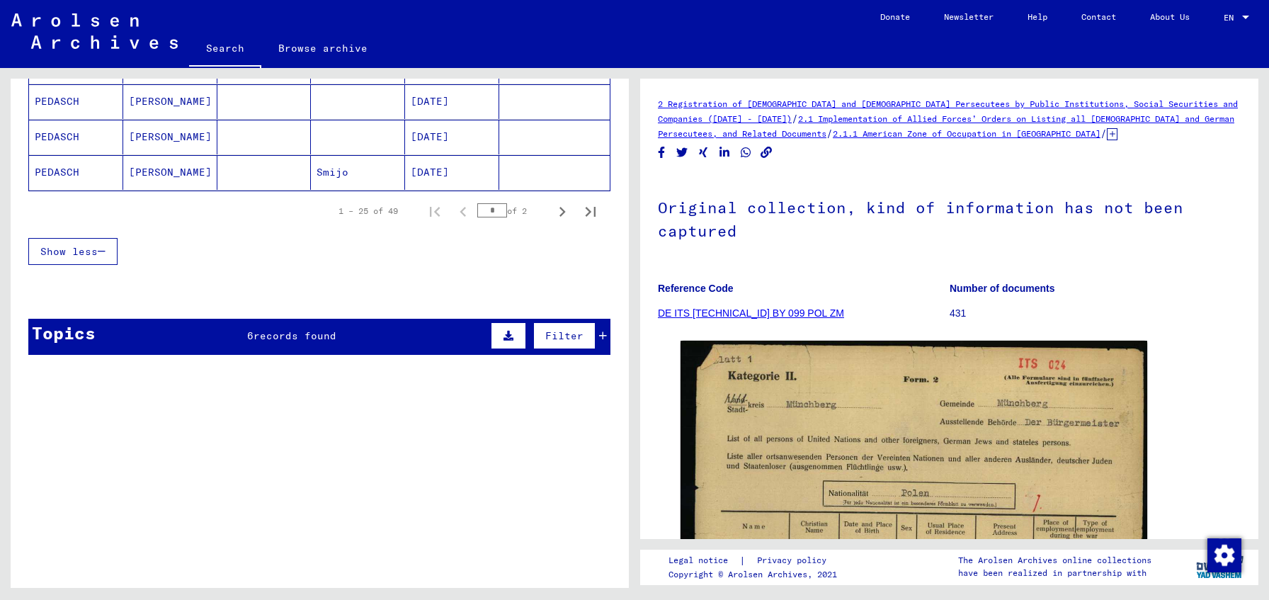
scroll to position [966, 0]
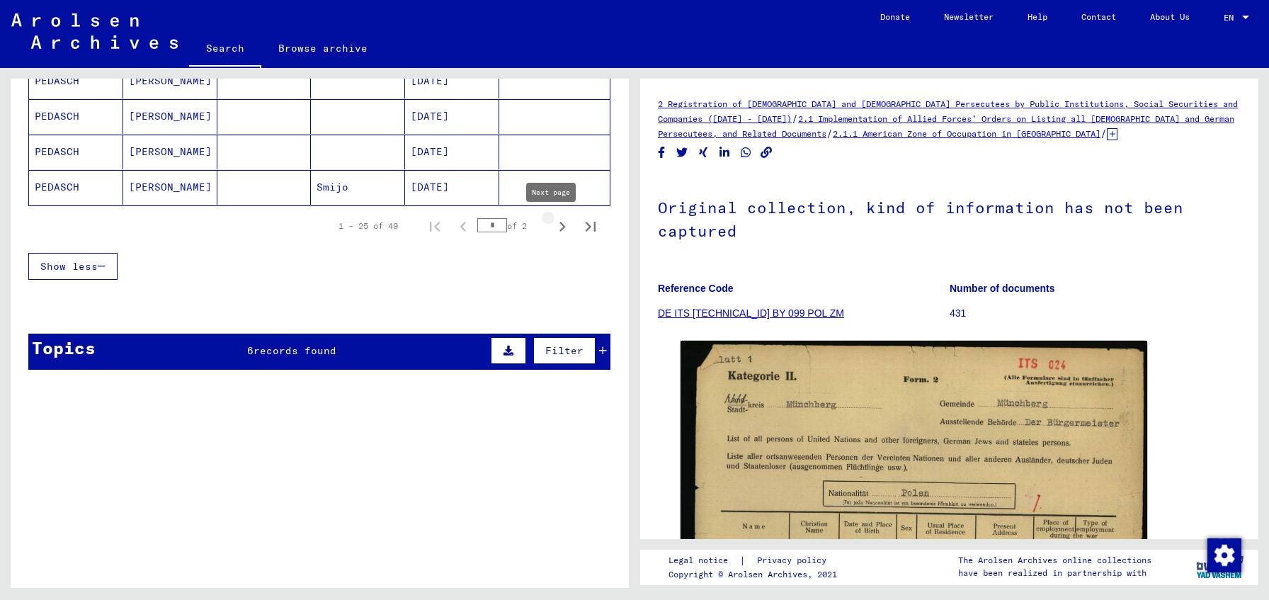
click at [552, 232] on icon "Next page" at bounding box center [562, 227] width 20 height 20
type input "*"
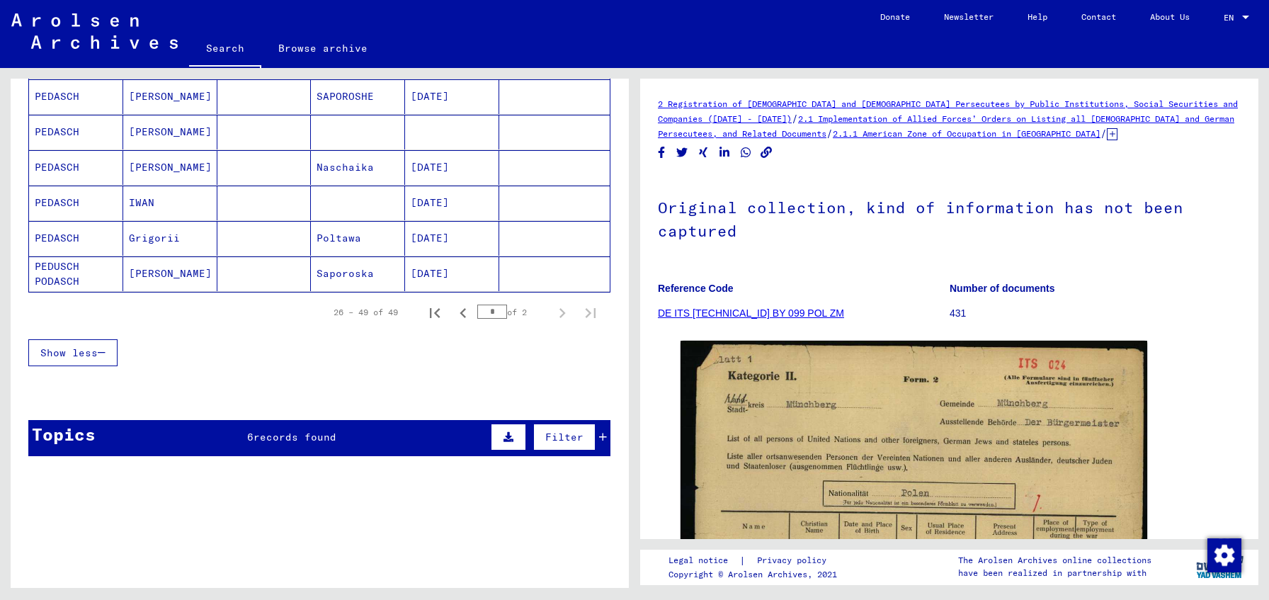
scroll to position [743, 0]
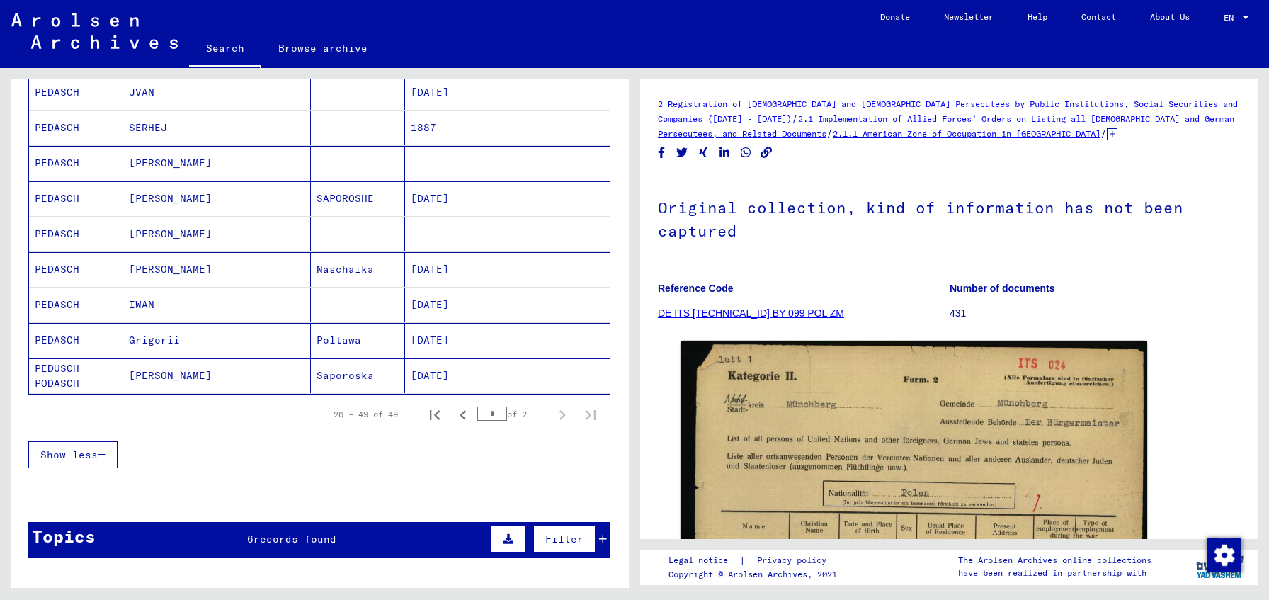
click at [482, 314] on mat-cell "[DATE]" at bounding box center [452, 304] width 94 height 35
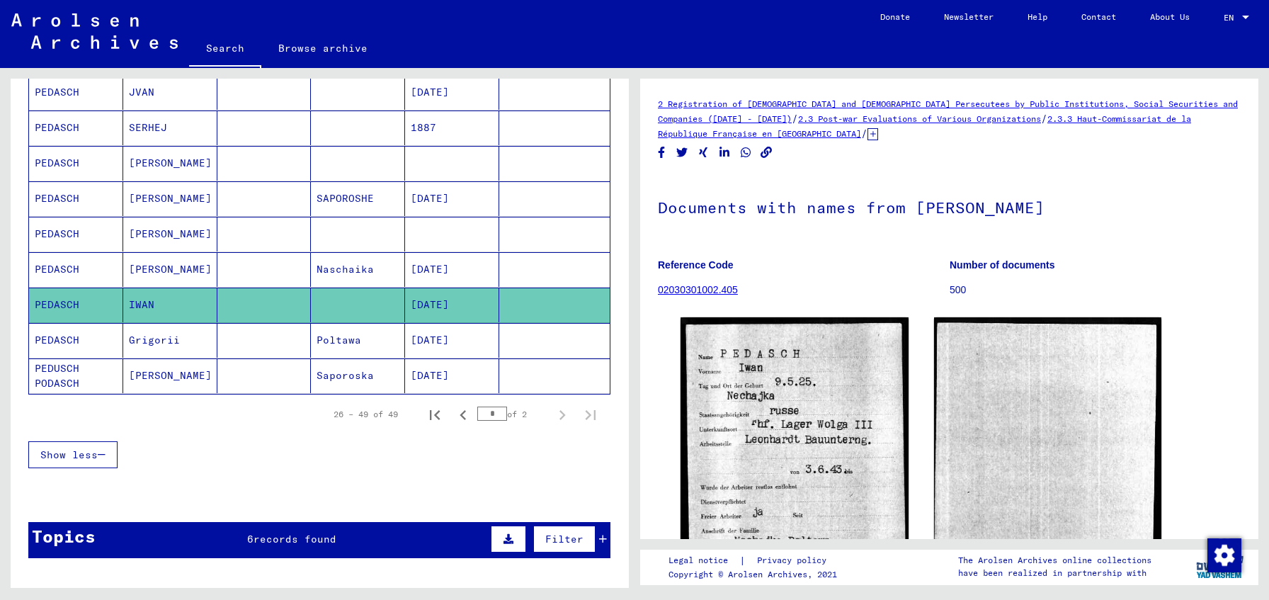
click at [486, 330] on mat-cell "[DATE]" at bounding box center [452, 340] width 94 height 35
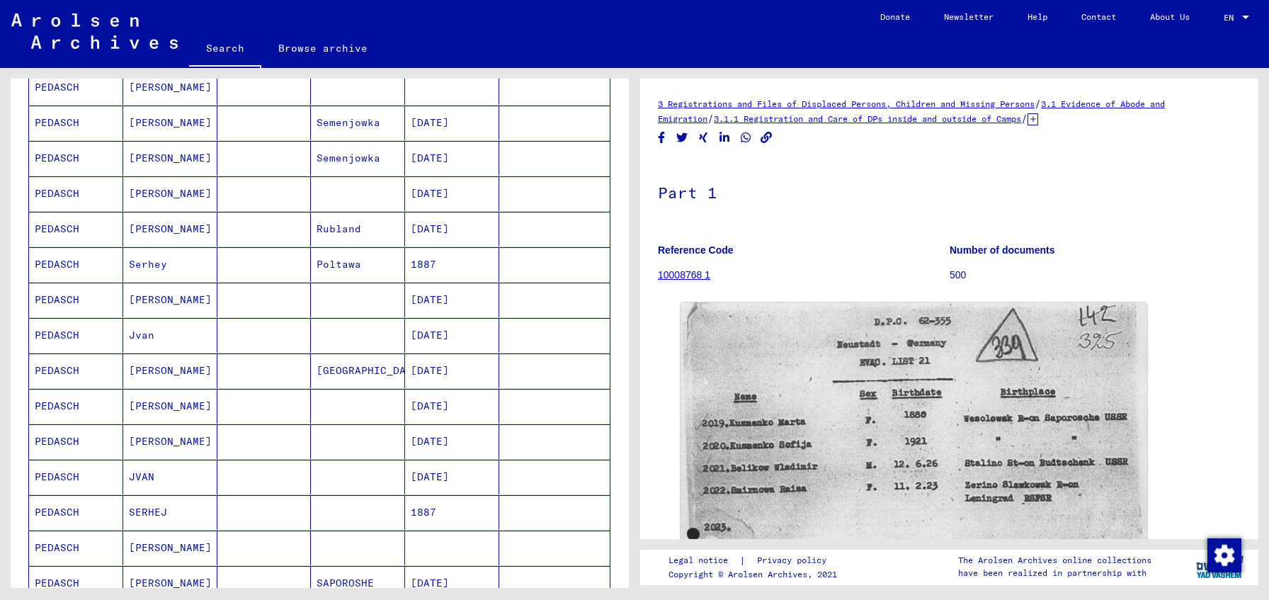
scroll to position [178, 0]
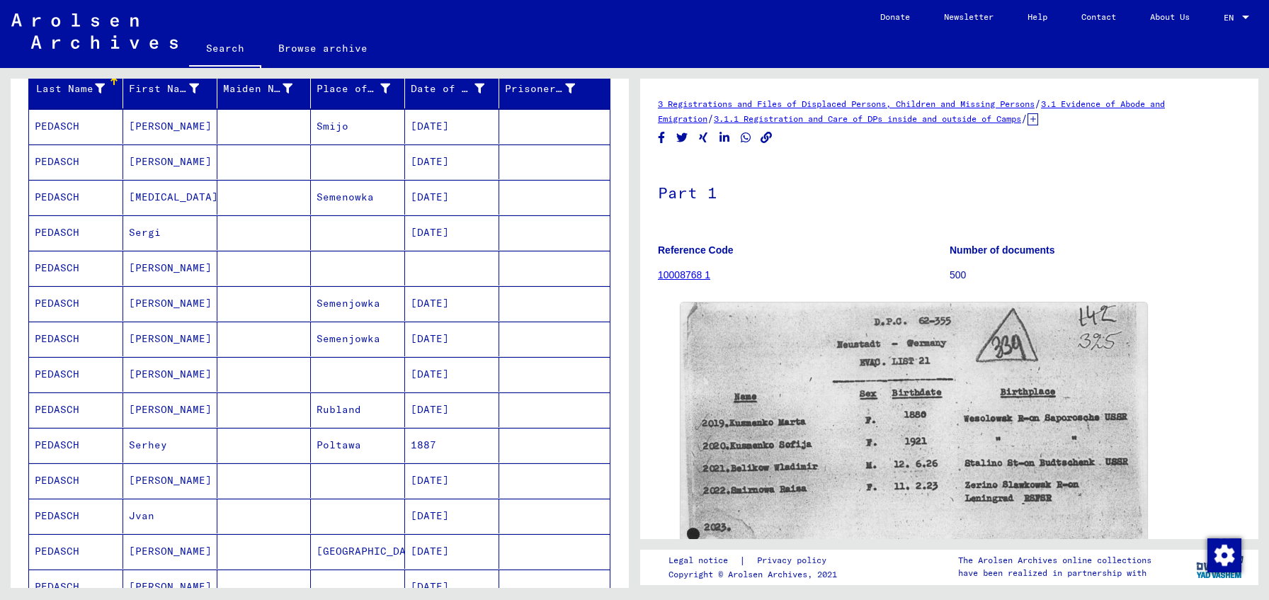
click at [485, 452] on mat-cell "1887" at bounding box center [452, 445] width 94 height 35
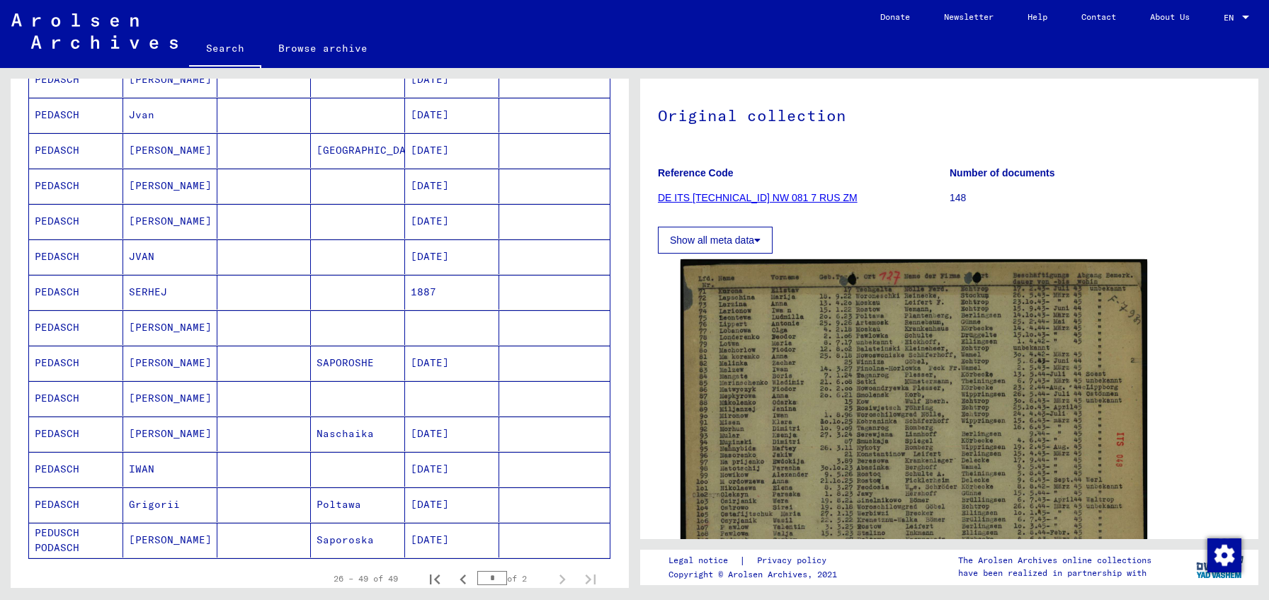
scroll to position [669, 0]
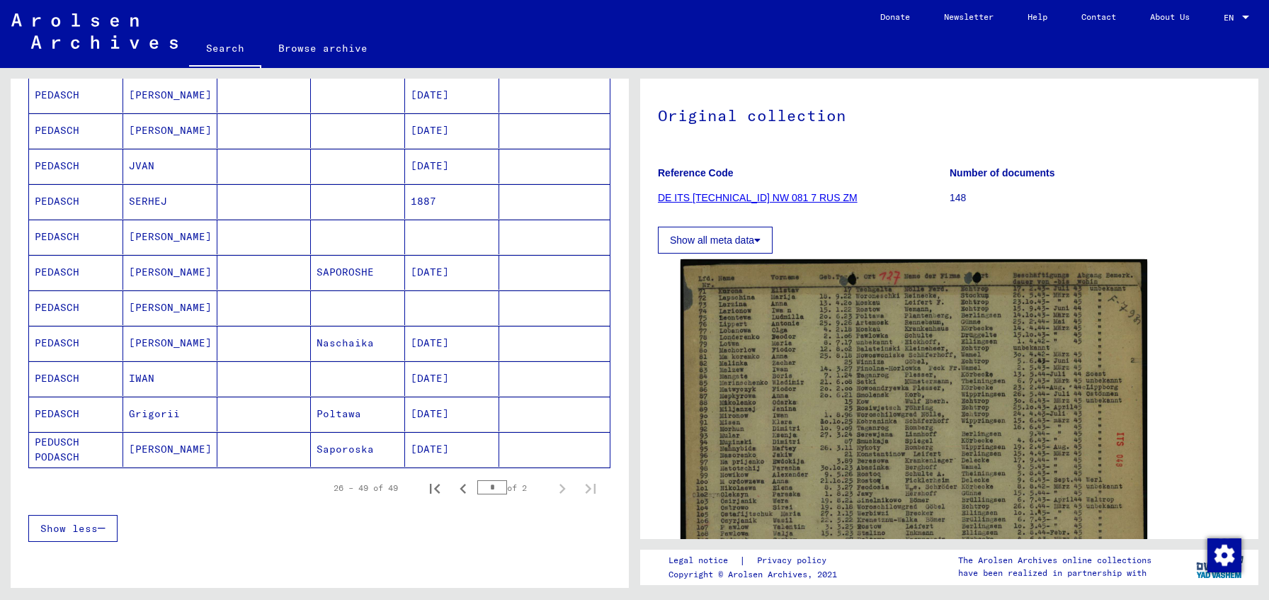
click at [432, 410] on mat-cell "[DATE]" at bounding box center [452, 414] width 94 height 35
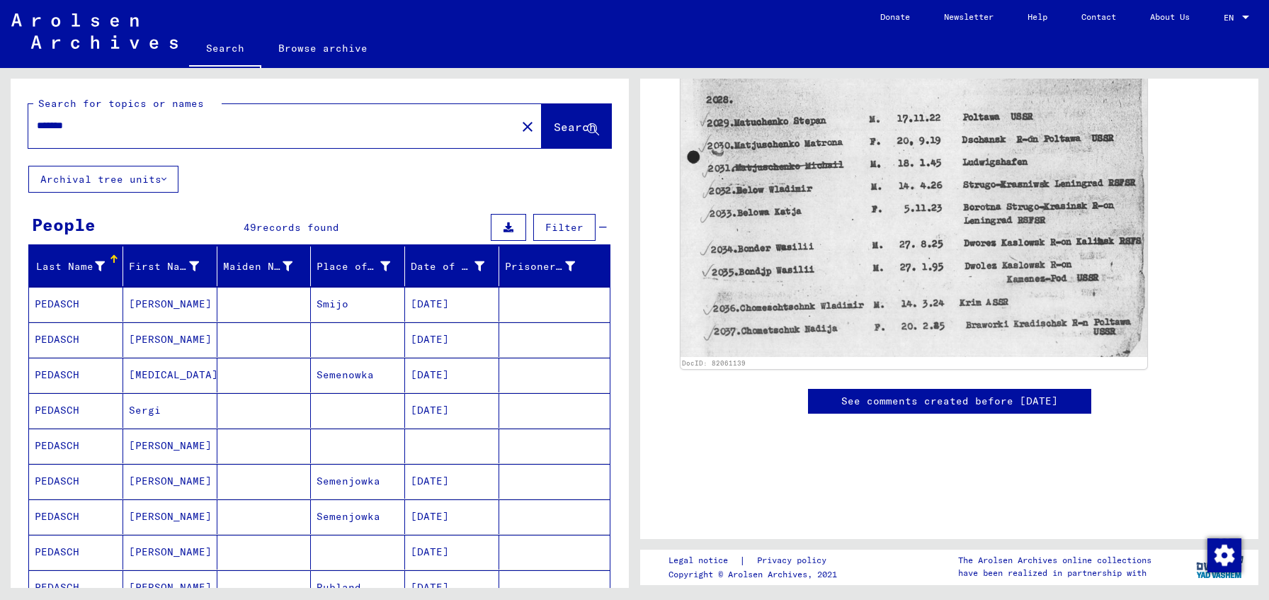
click at [52, 122] on input "*******" at bounding box center [272, 125] width 471 height 15
paste input "text"
type input "******"
click at [574, 113] on button "Search" at bounding box center [576, 126] width 69 height 44
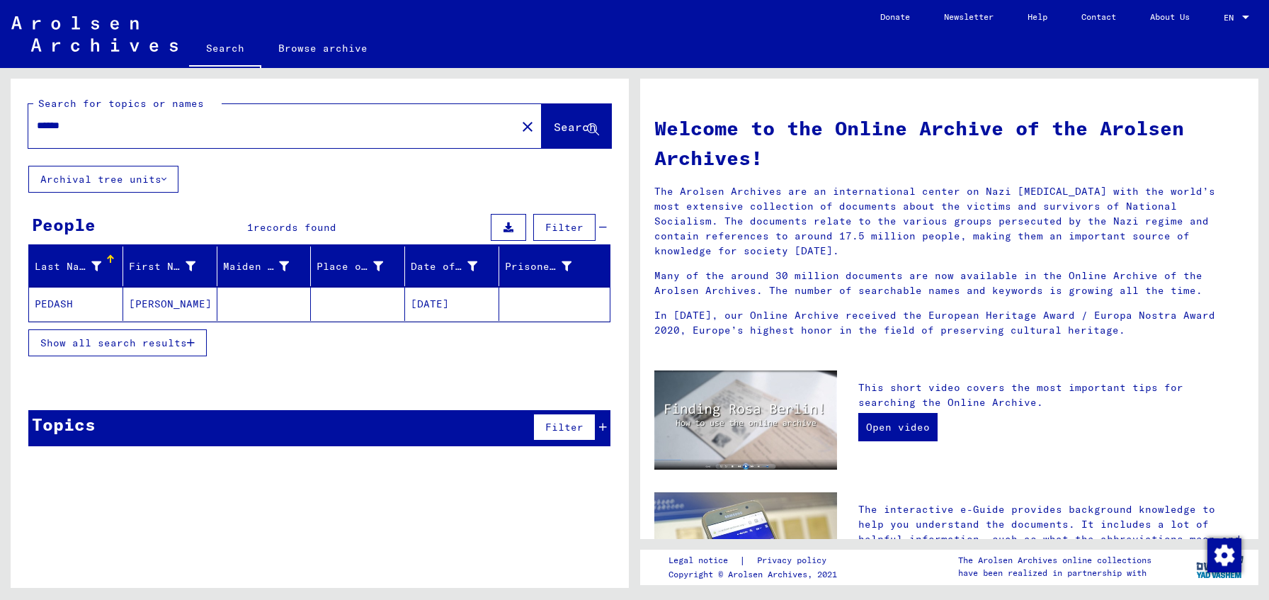
click at [350, 294] on mat-cell at bounding box center [358, 304] width 94 height 34
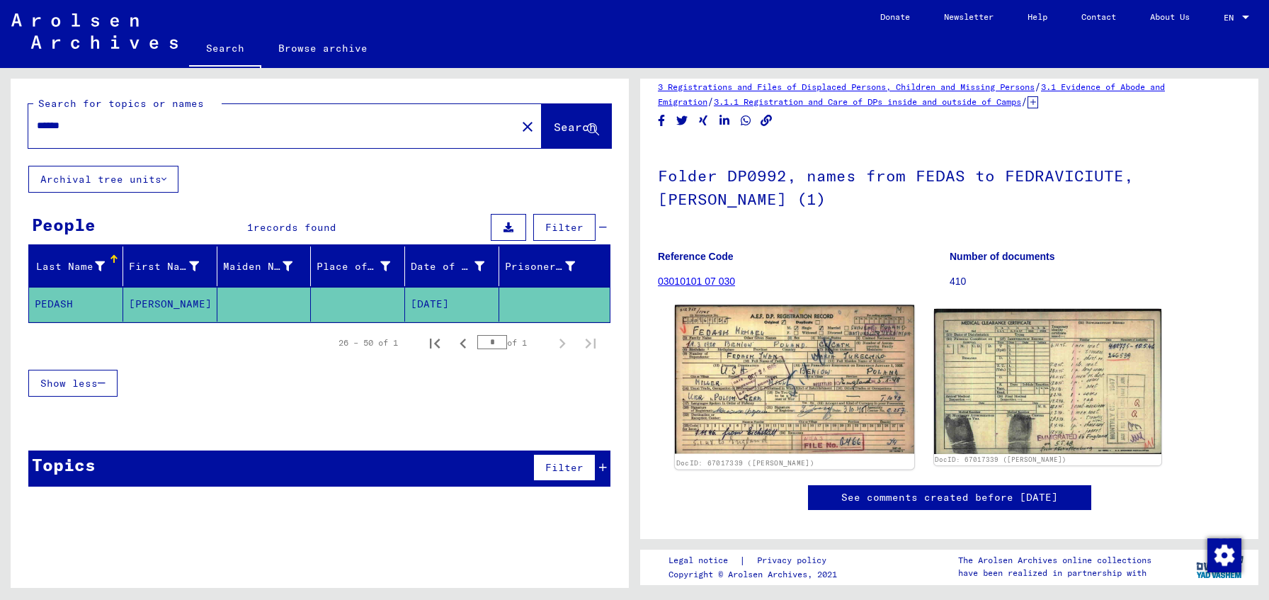
scroll to position [42, 0]
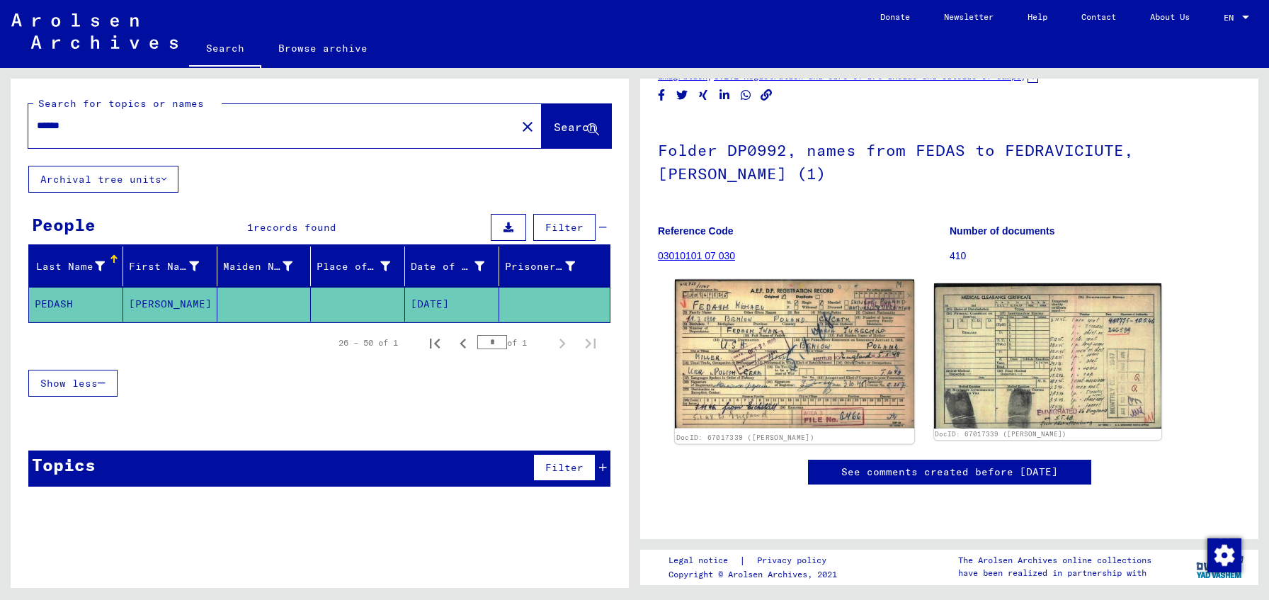
click at [757, 371] on img at bounding box center [794, 354] width 239 height 149
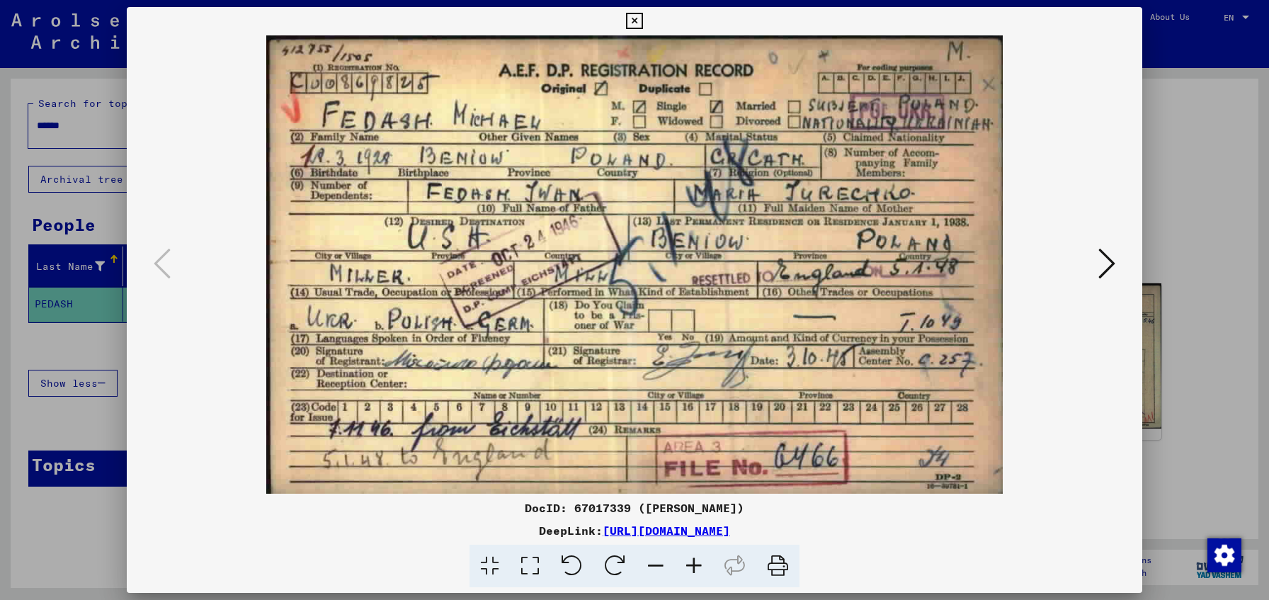
click at [1104, 253] on icon at bounding box center [1106, 263] width 17 height 34
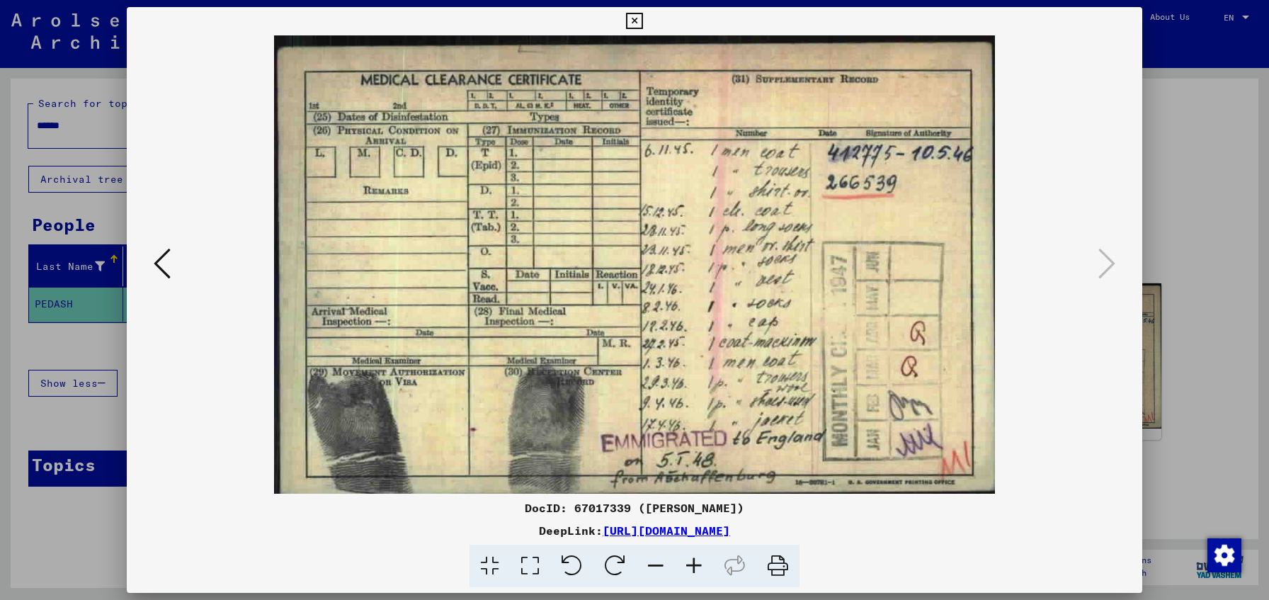
click at [1174, 228] on div at bounding box center [634, 300] width 1269 height 600
